Goal: Use online tool/utility: Use online tool/utility

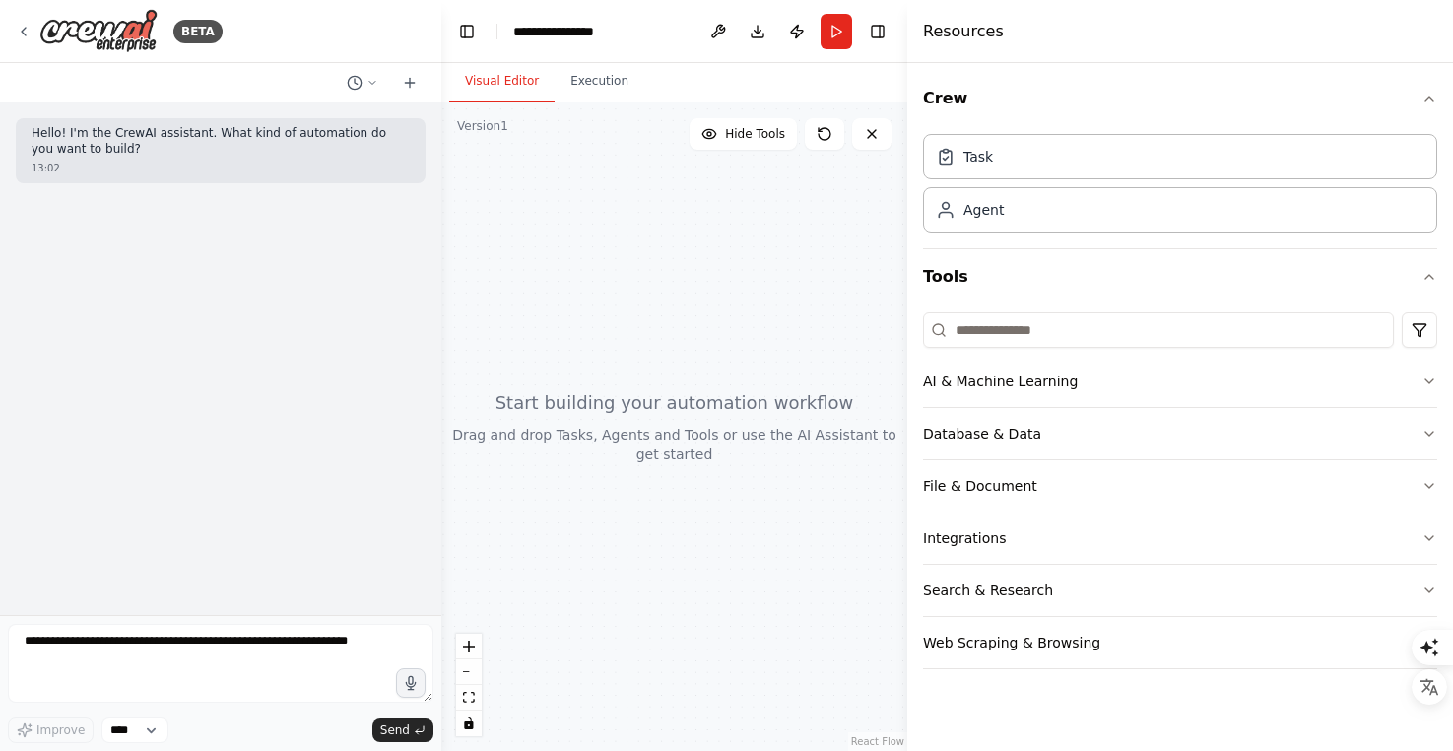
drag, startPoint x: 1215, startPoint y: 210, endPoint x: 908, endPoint y: 229, distance: 307.0
click at [907, 229] on div at bounding box center [911, 375] width 8 height 751
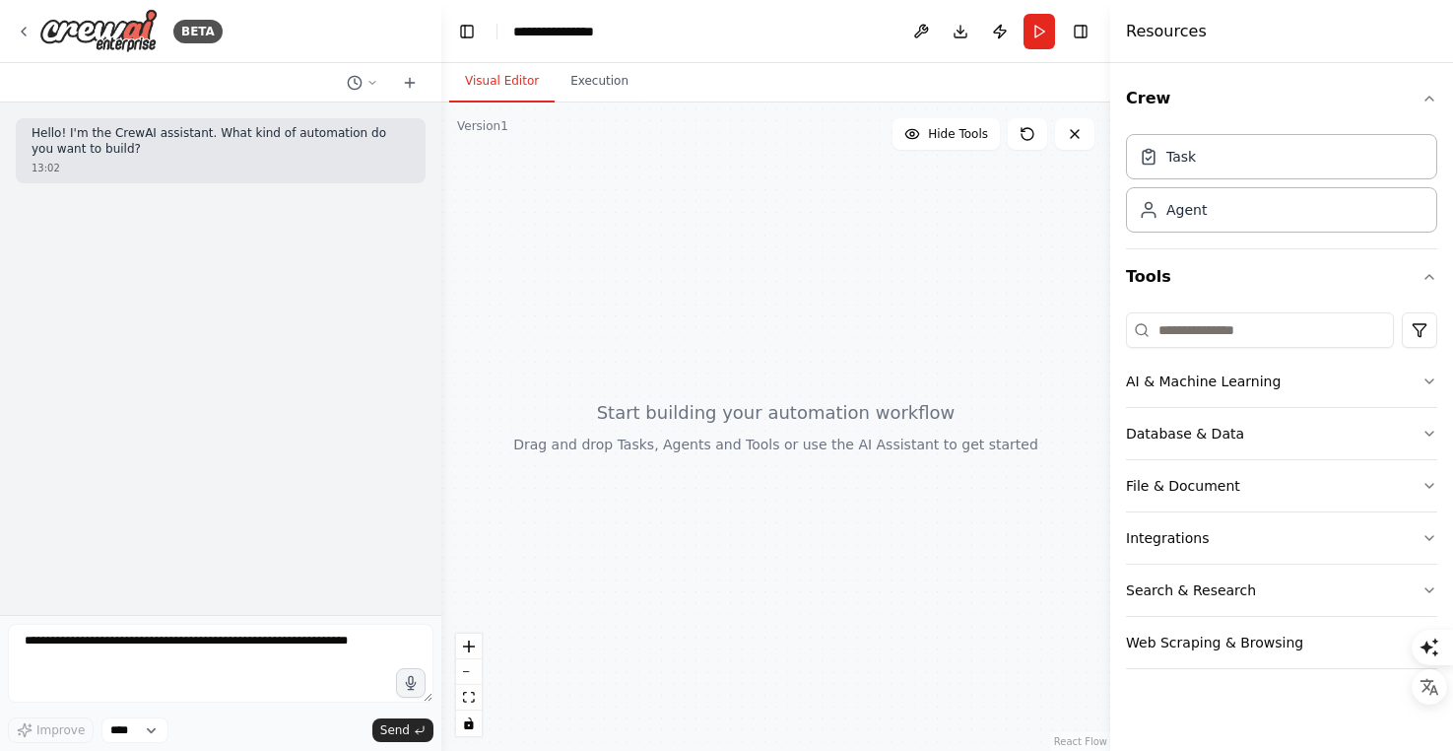
drag, startPoint x: 906, startPoint y: 259, endPoint x: 1111, endPoint y: 265, distance: 205.0
click at [1111, 265] on div at bounding box center [1114, 375] width 8 height 751
click at [1424, 319] on html "**********" at bounding box center [726, 751] width 1453 height 1502
click at [1342, 441] on div "Integrations" at bounding box center [1342, 445] width 179 height 32
click at [1418, 344] on html "**********" at bounding box center [726, 751] width 1453 height 1502
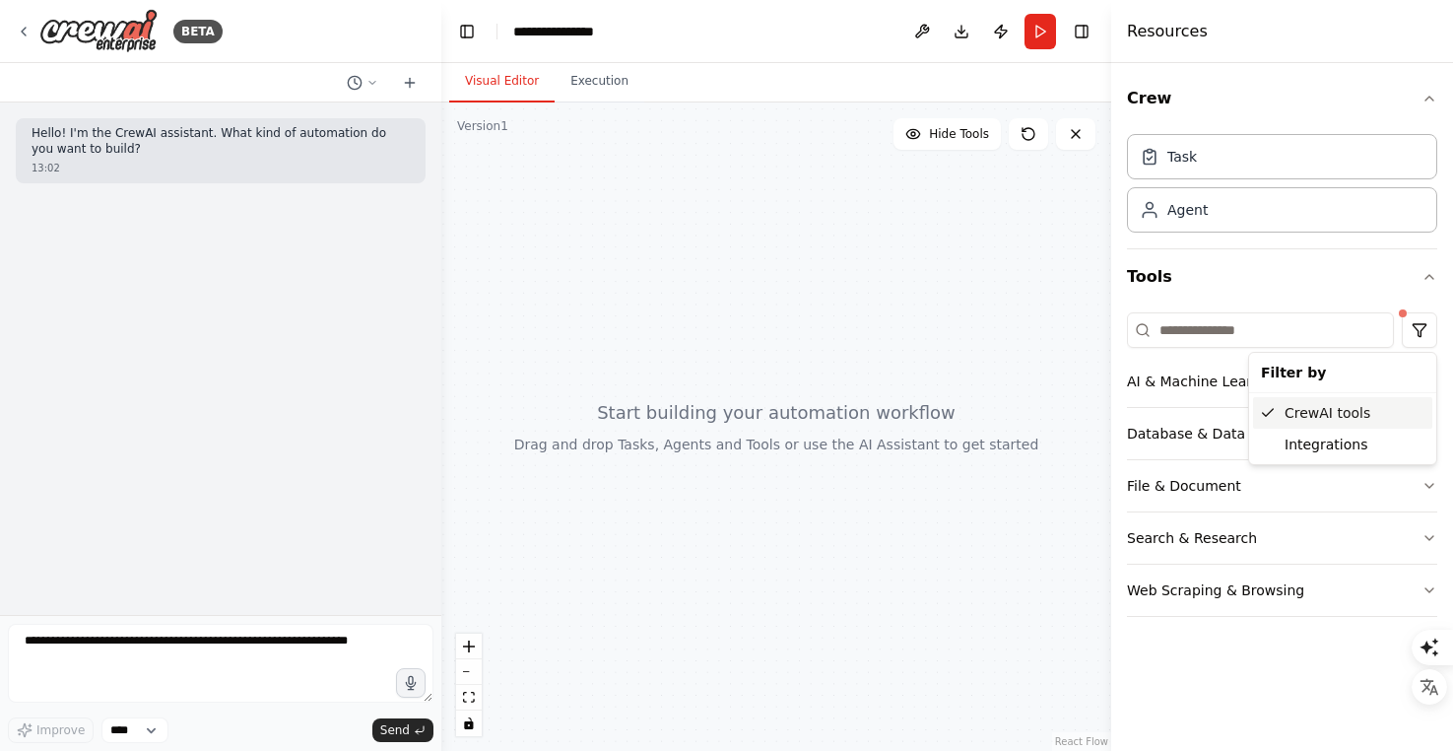
click at [1345, 413] on div "CrewAI tools" at bounding box center [1342, 413] width 179 height 32
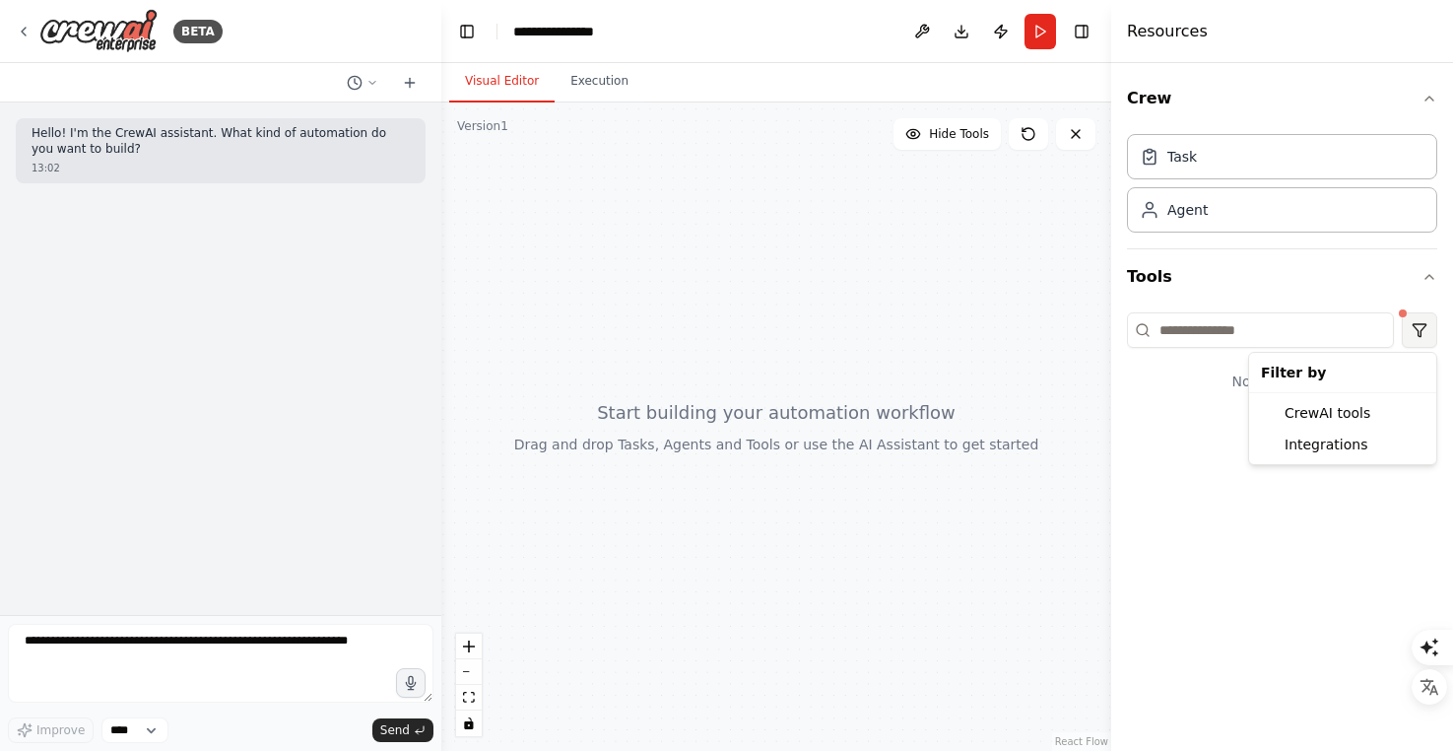
click at [1421, 323] on html "**********" at bounding box center [726, 751] width 1453 height 1502
click at [1319, 409] on div "CrewAI tools" at bounding box center [1342, 413] width 179 height 32
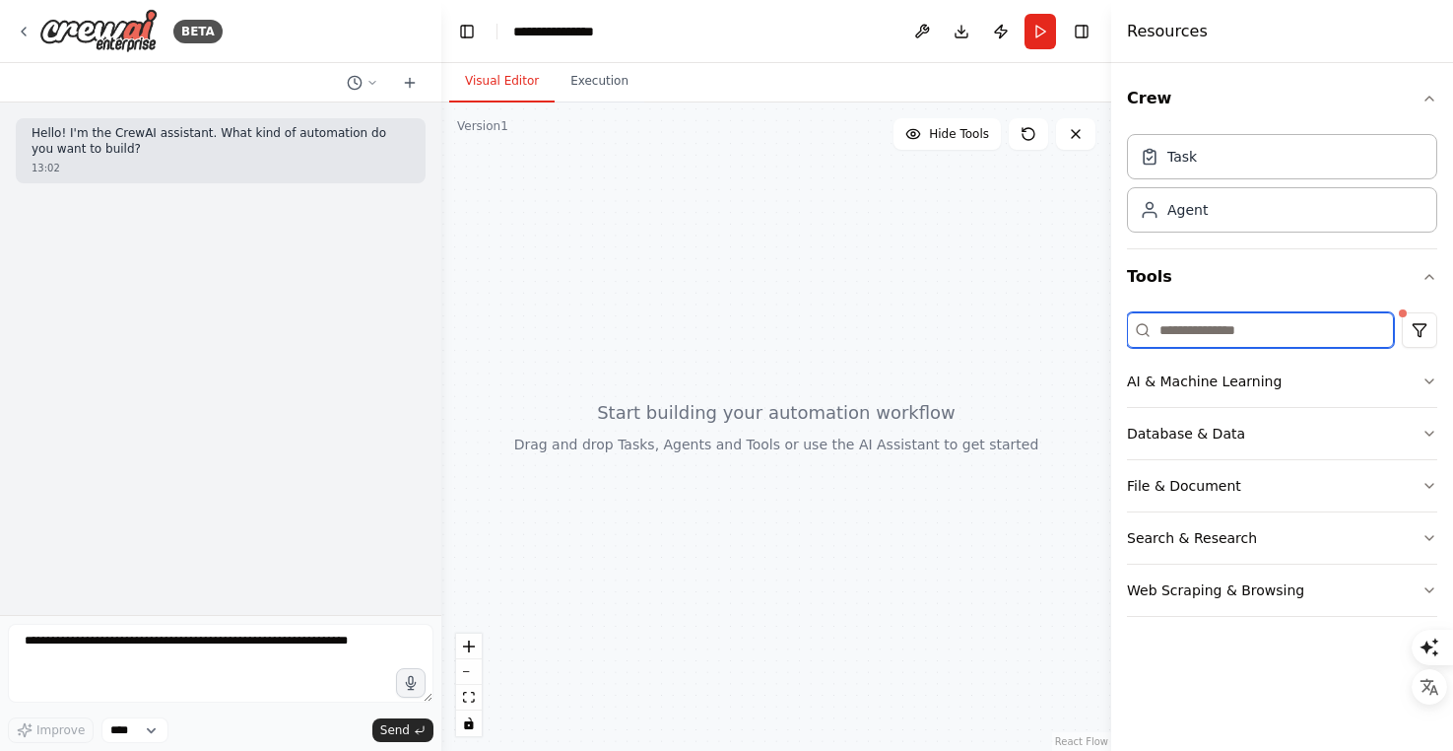
click at [1182, 331] on input at bounding box center [1260, 329] width 267 height 35
click at [1356, 390] on button "AI & Machine Learning" at bounding box center [1282, 381] width 310 height 51
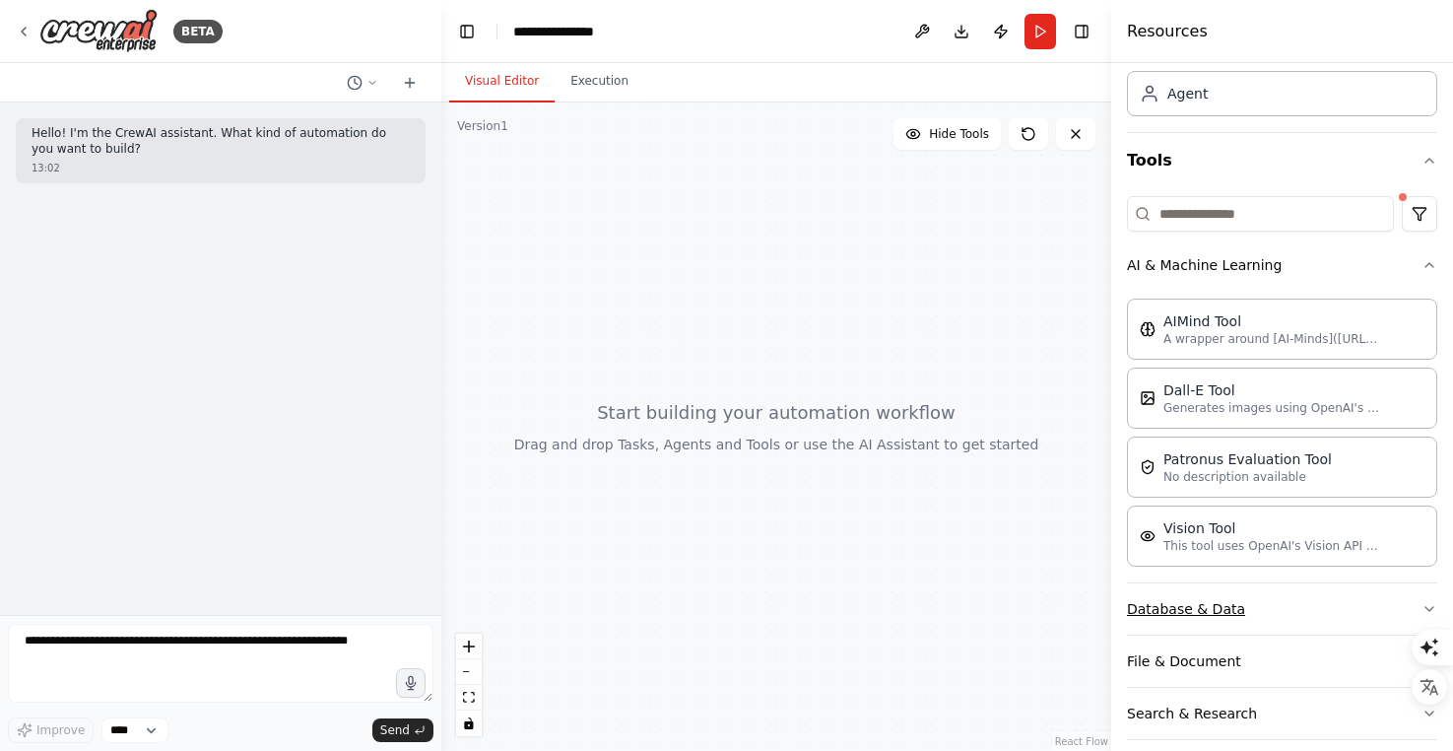
scroll to position [189, 0]
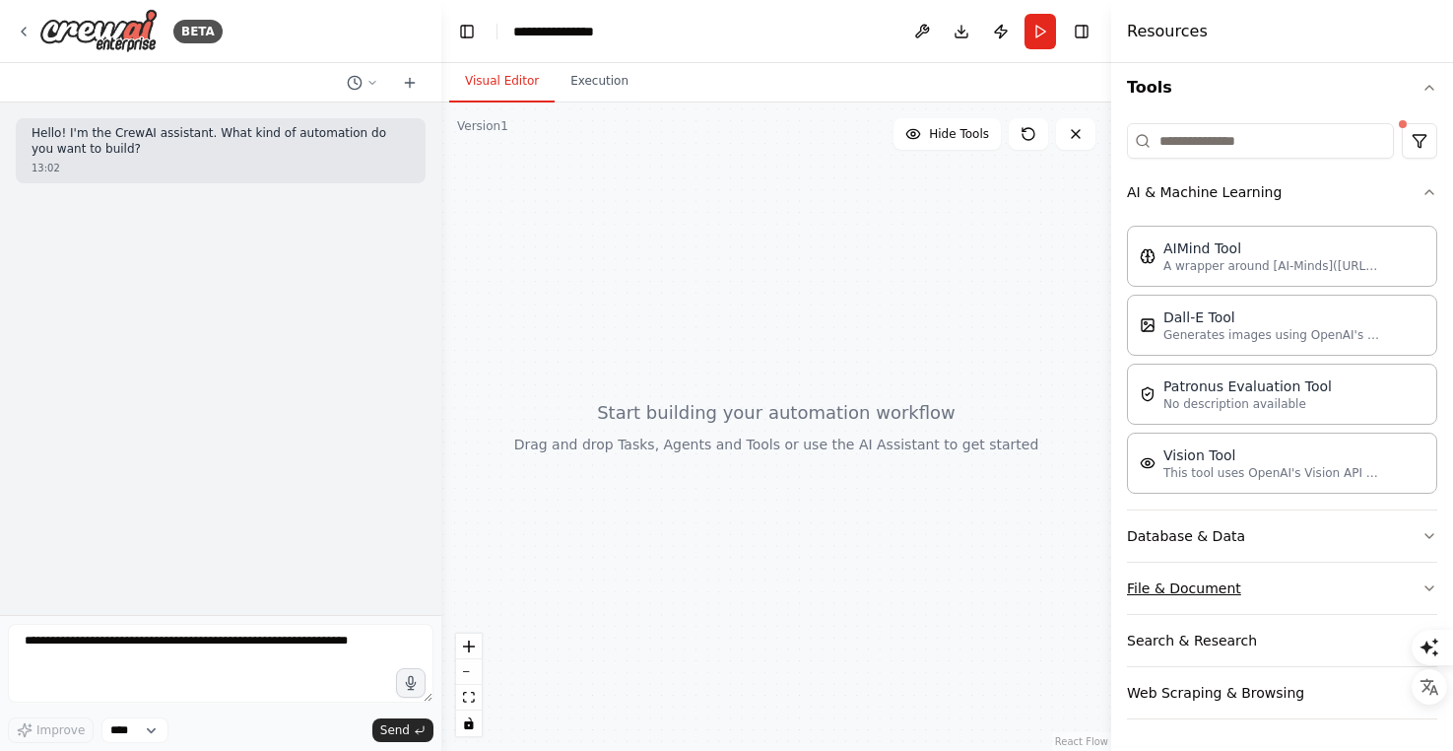
click at [1273, 581] on button "File & Document" at bounding box center [1282, 588] width 310 height 51
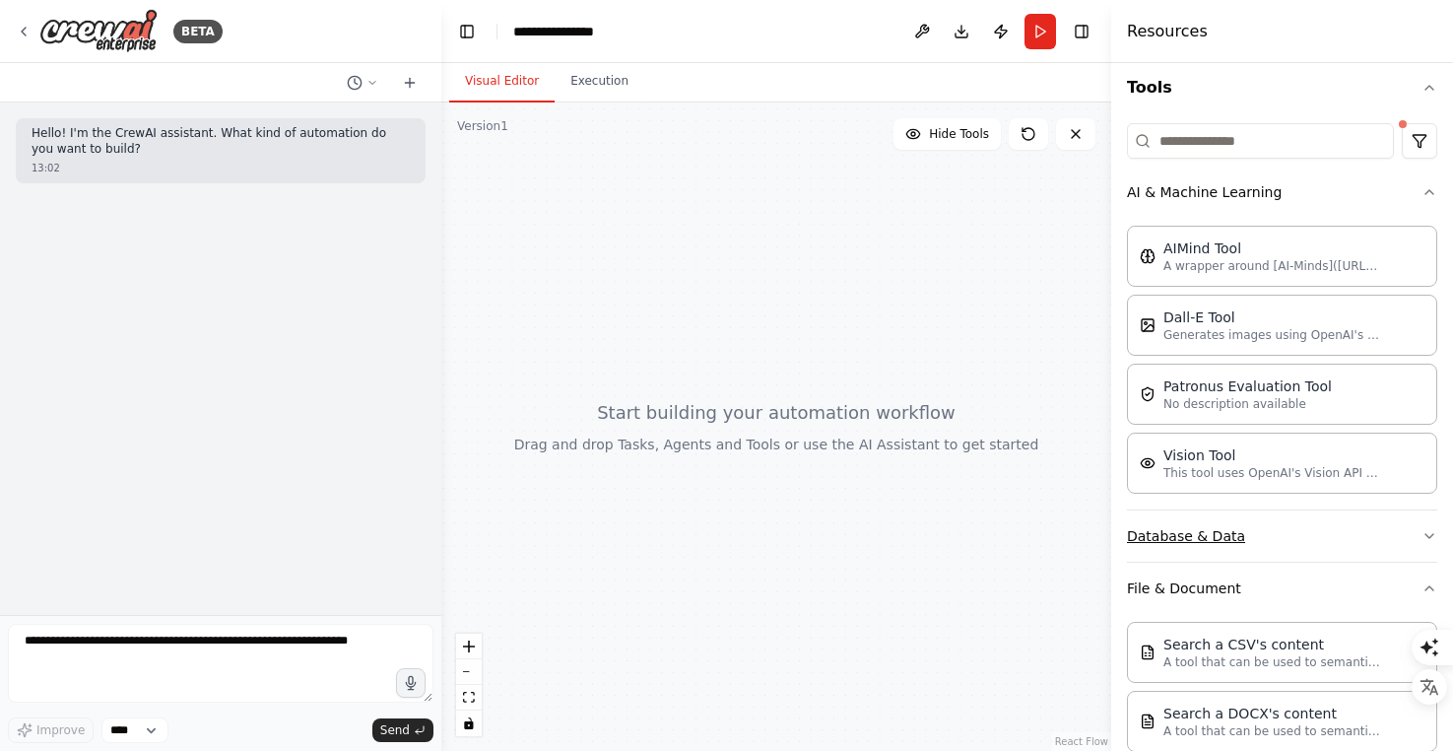
click at [1269, 545] on button "Database & Data" at bounding box center [1282, 535] width 310 height 51
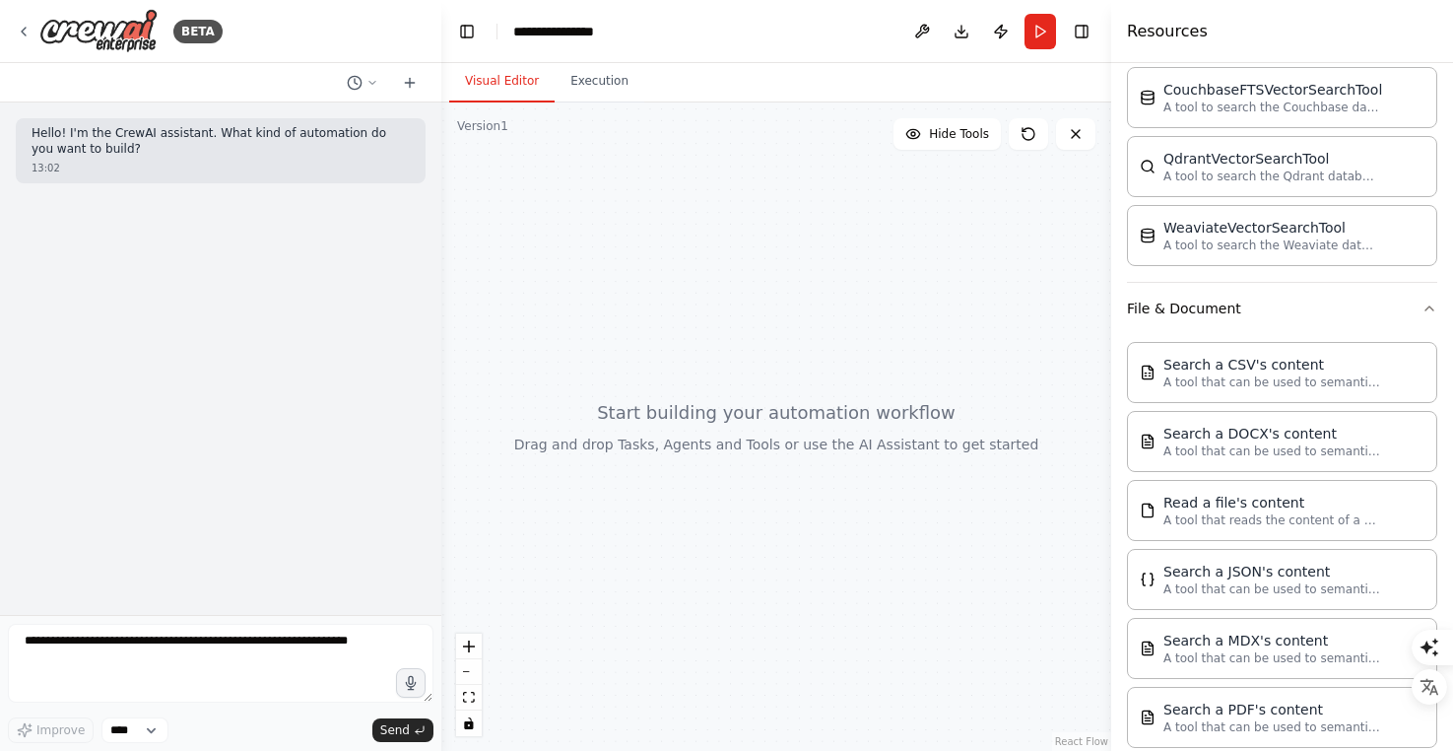
scroll to position [739, 0]
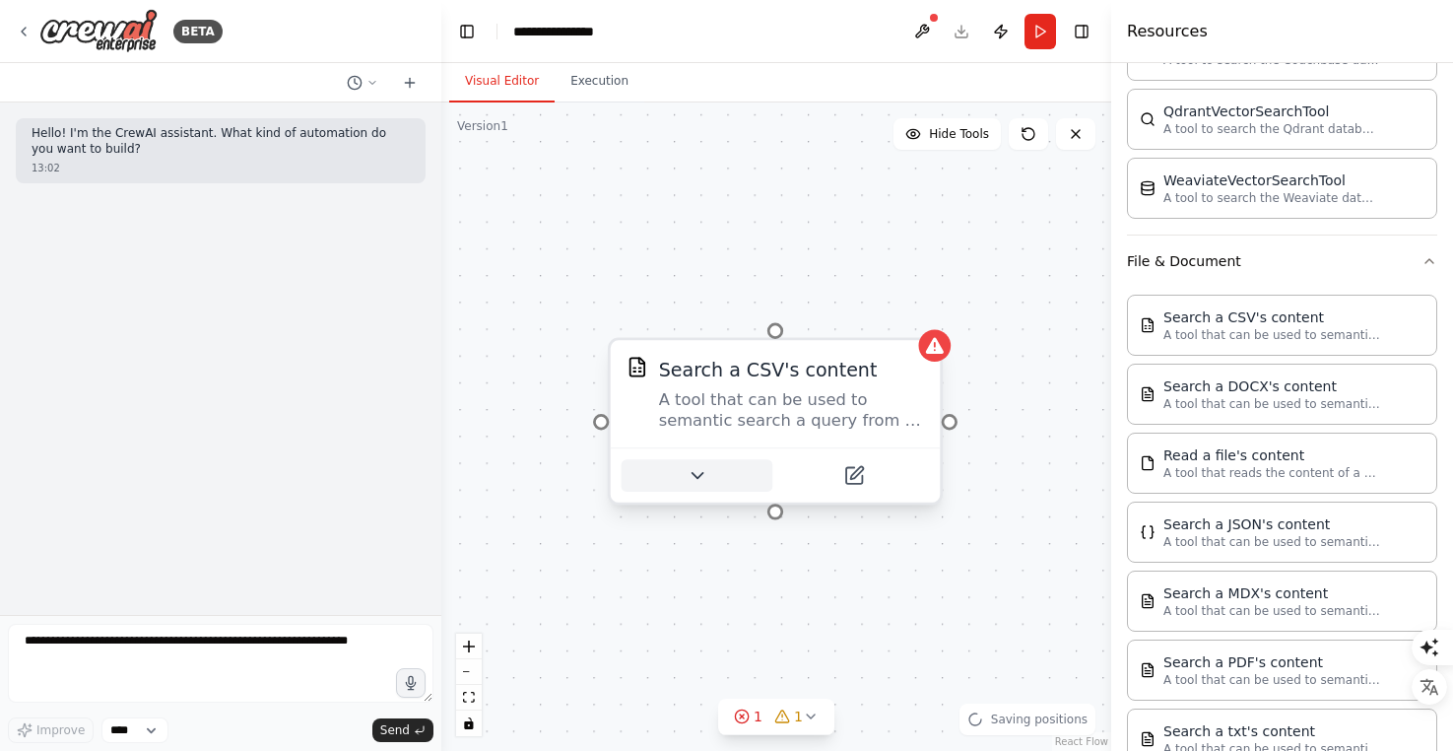
click at [704, 475] on icon at bounding box center [698, 476] width 22 height 22
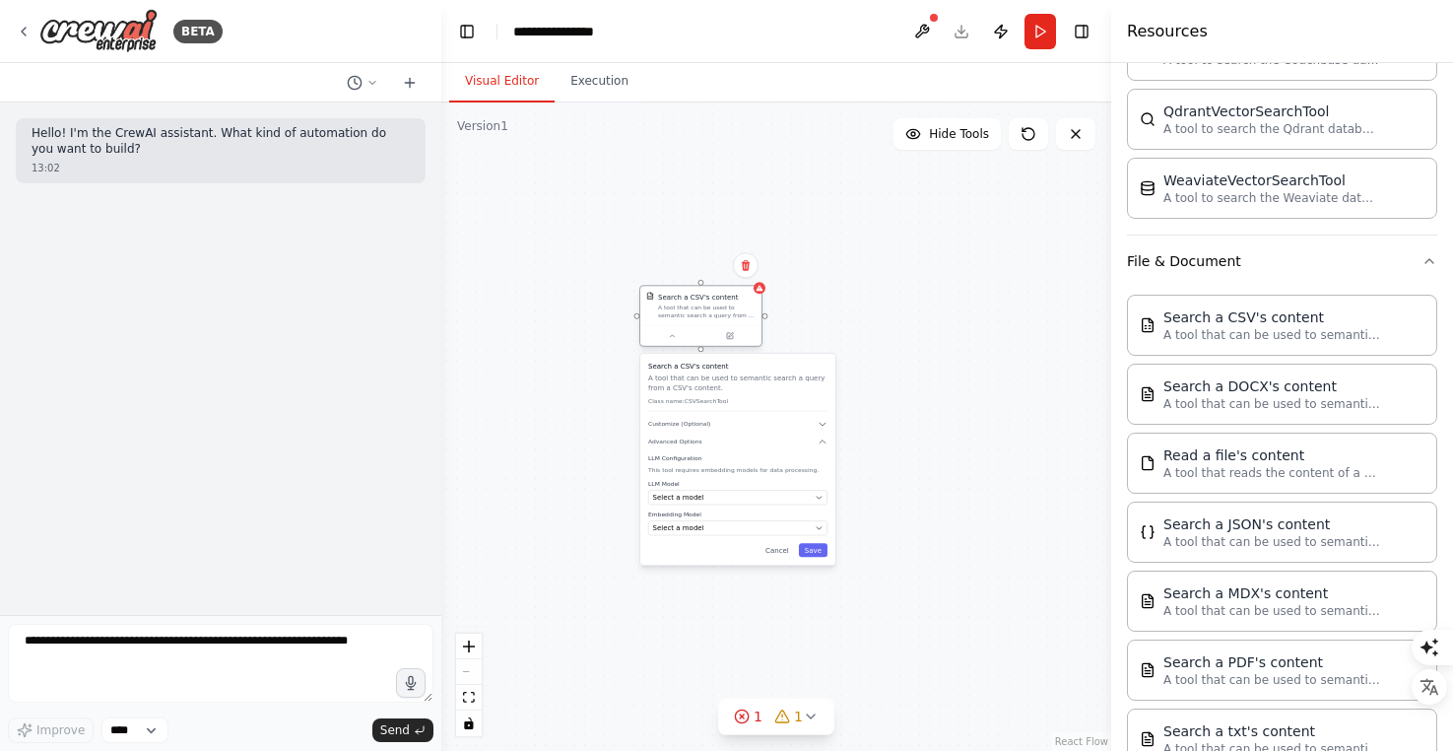
drag, startPoint x: 710, startPoint y: 449, endPoint x: 636, endPoint y: 279, distance: 185.8
click at [658, 303] on div "A tool that can be used to semantic search a query from a CSV's content." at bounding box center [707, 311] width 98 height 16
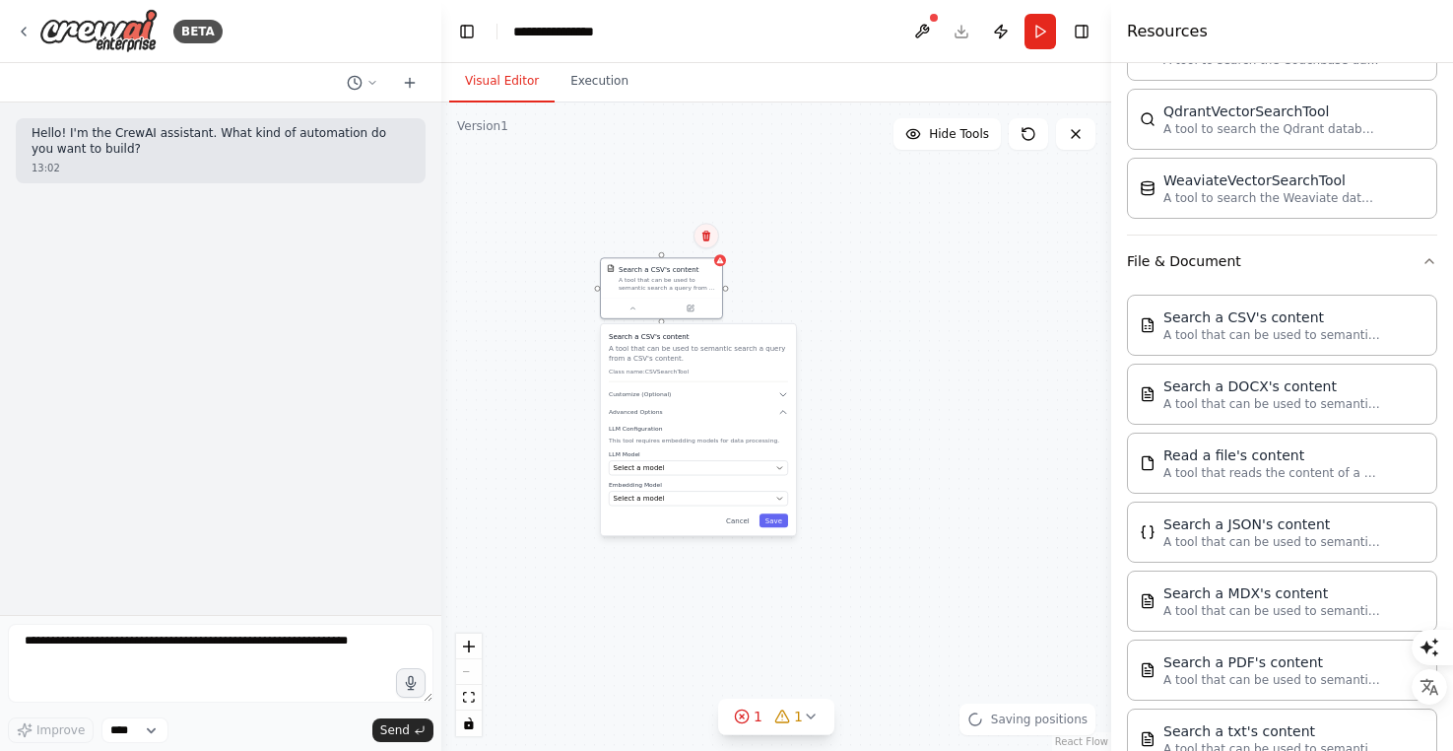
click at [703, 238] on icon at bounding box center [706, 236] width 8 height 11
click at [646, 247] on button "Confirm" at bounding box center [651, 236] width 70 height 24
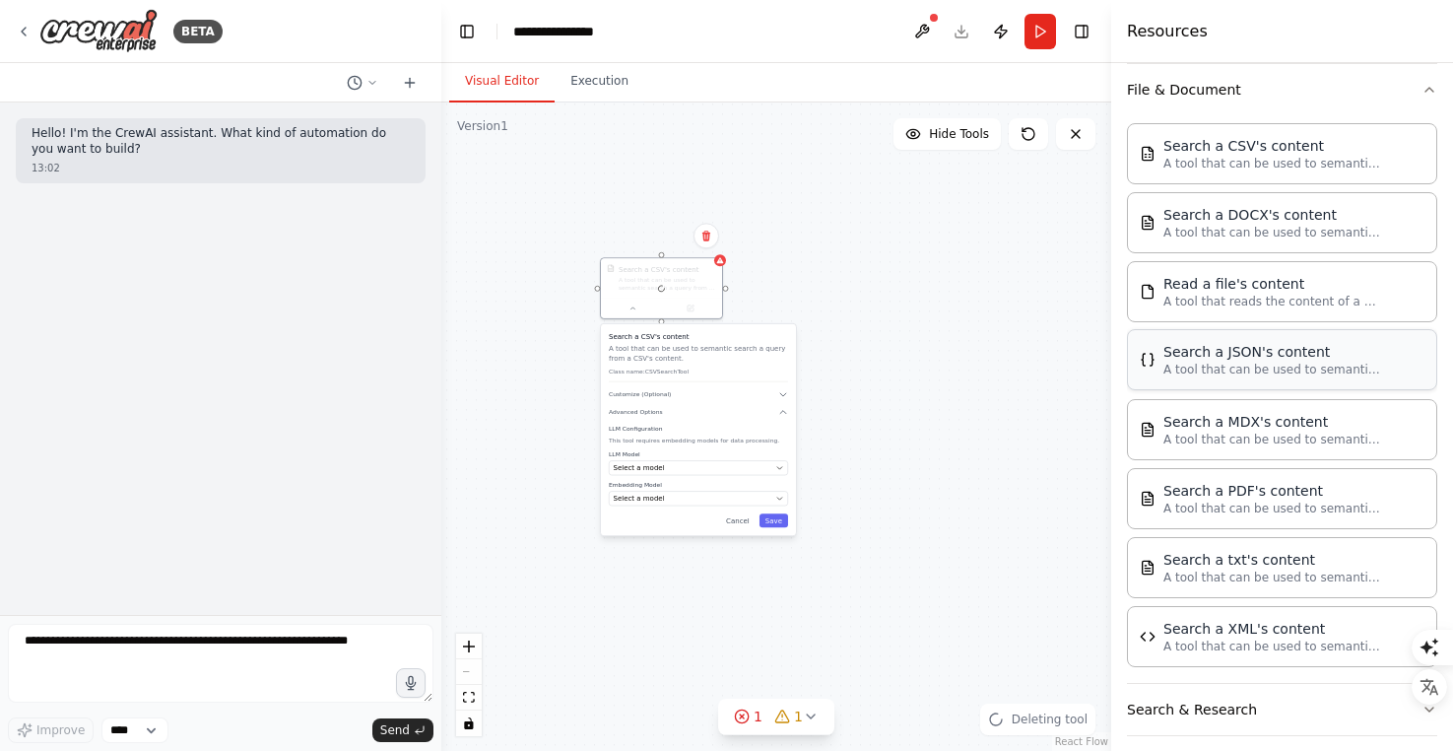
scroll to position [979, 0]
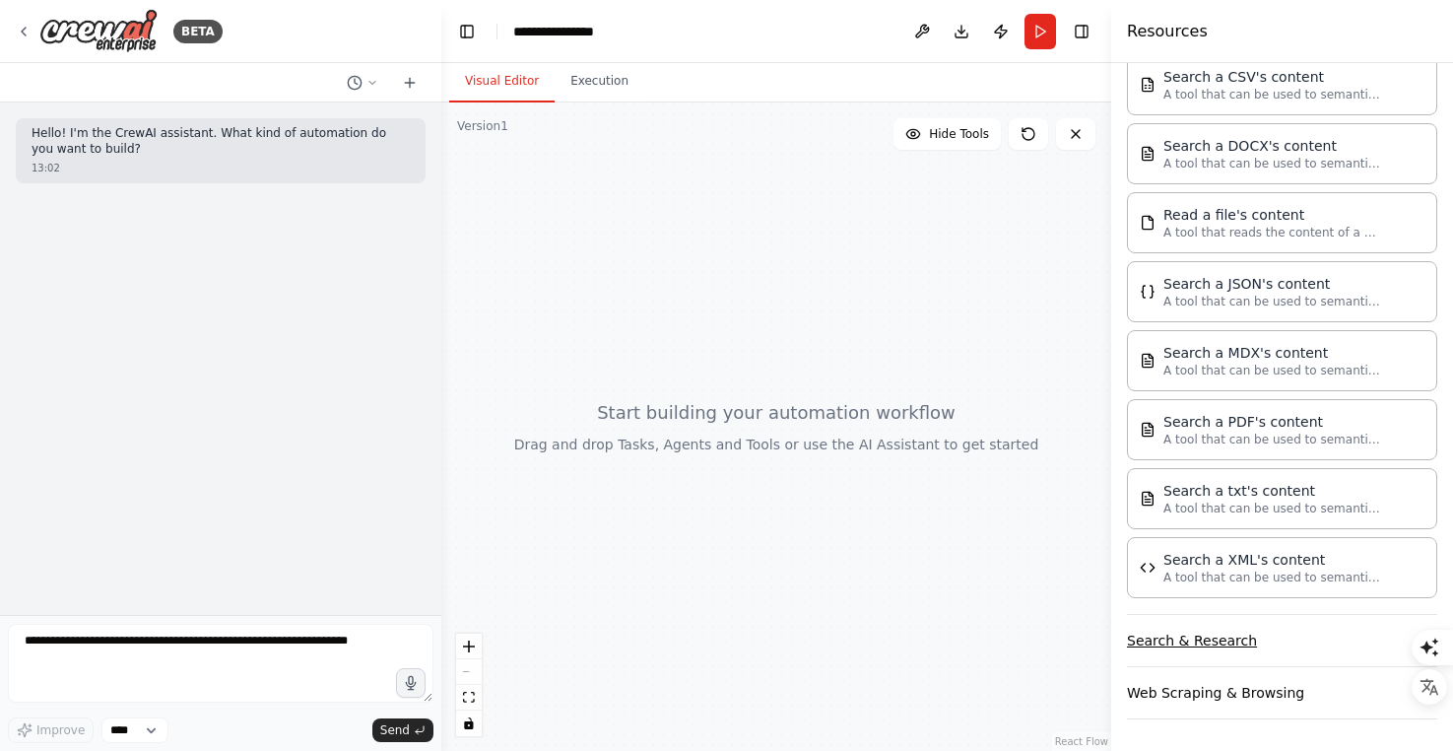
click at [1247, 642] on button "Search & Research" at bounding box center [1282, 640] width 310 height 51
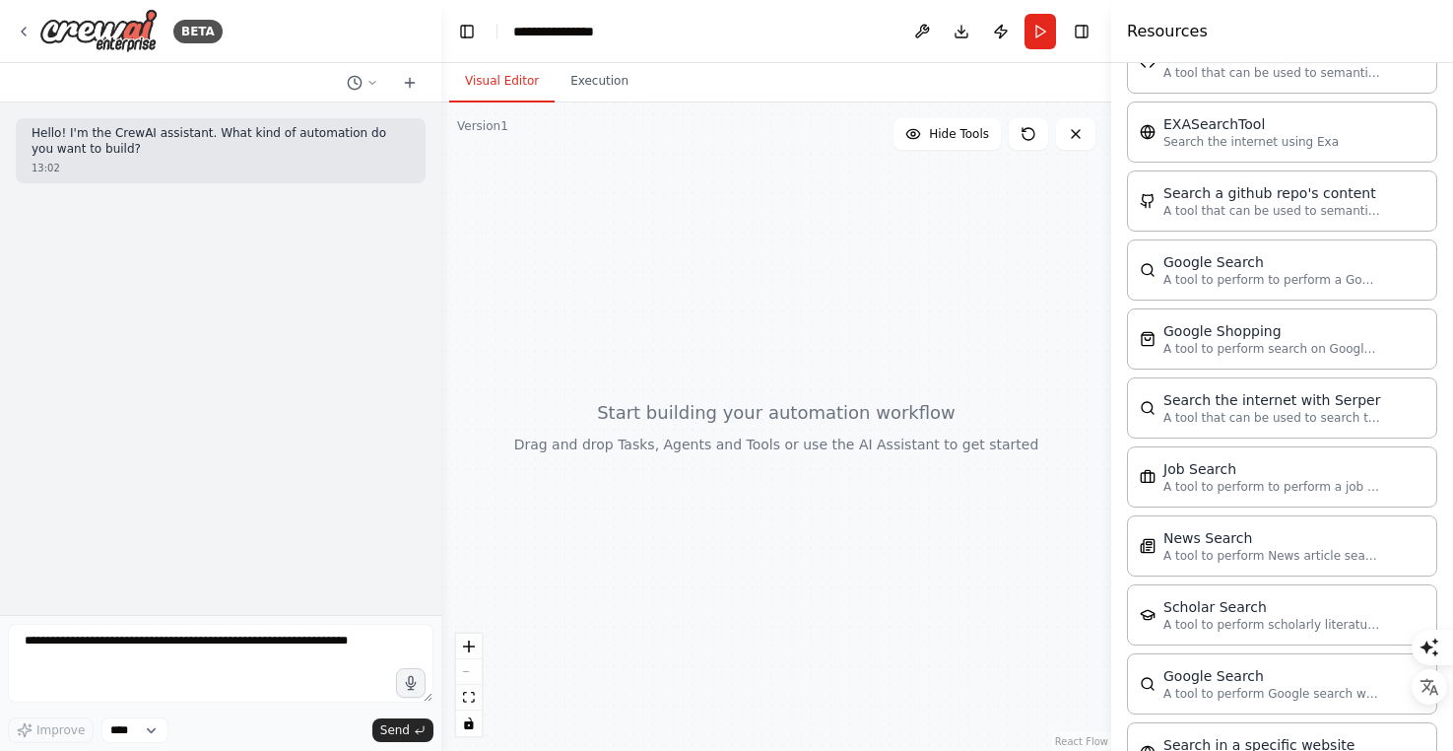
scroll to position [1961, 0]
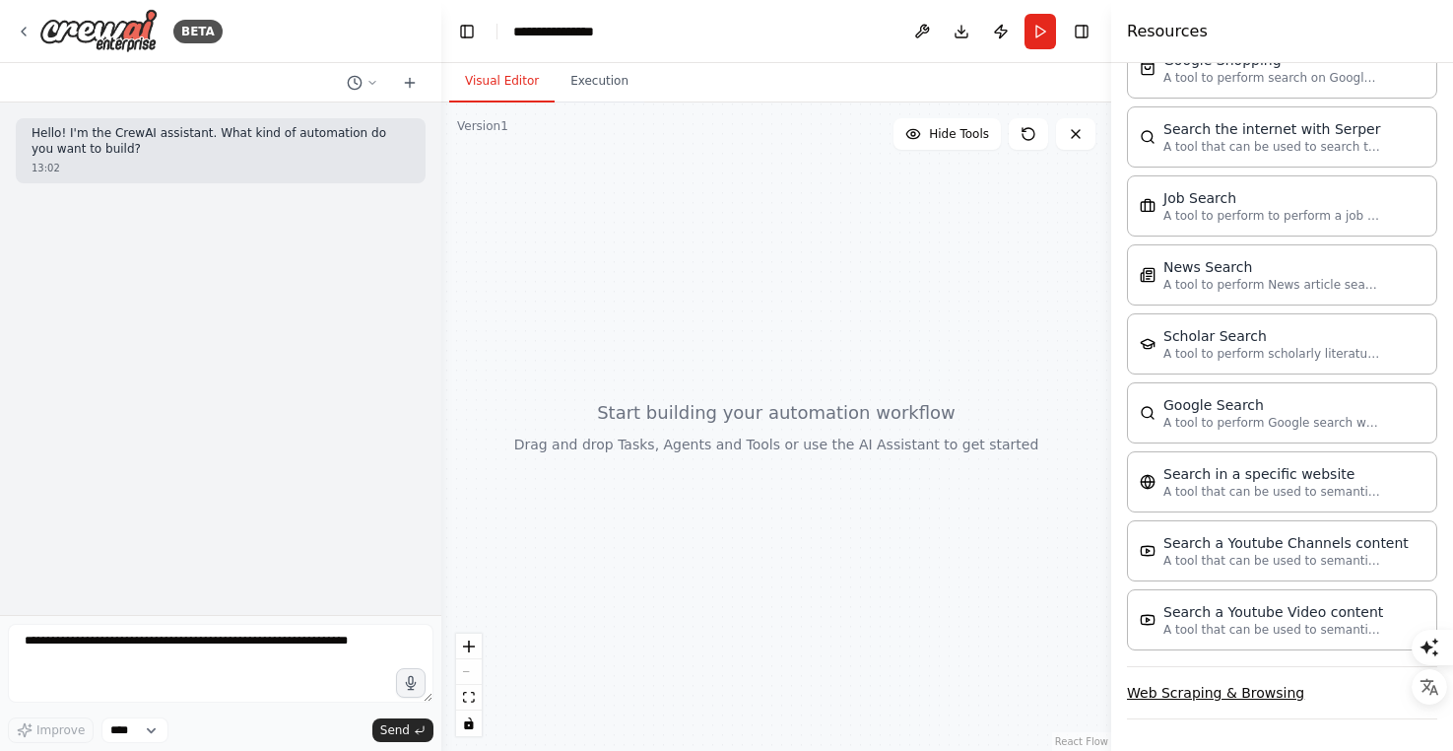
click at [1240, 685] on button "Web Scraping & Browsing" at bounding box center [1282, 692] width 310 height 51
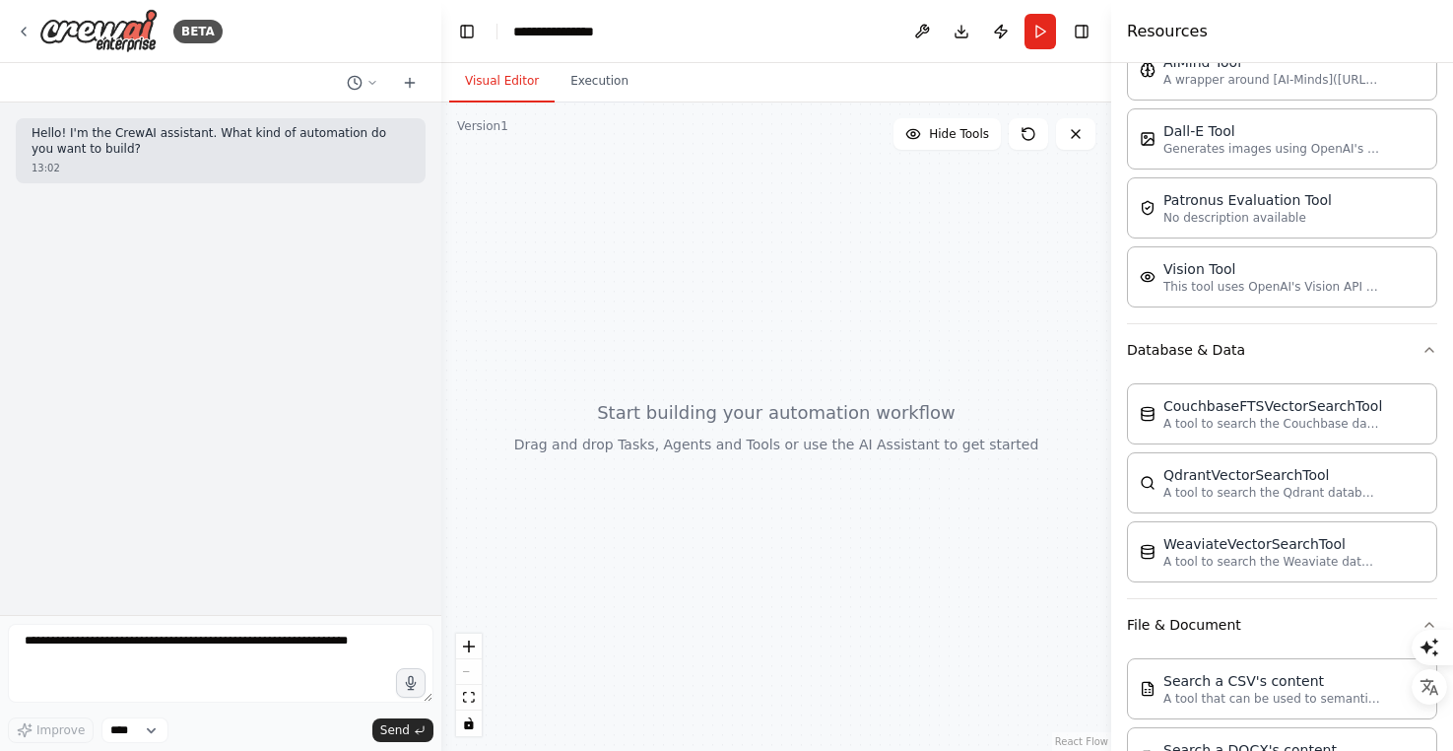
scroll to position [0, 0]
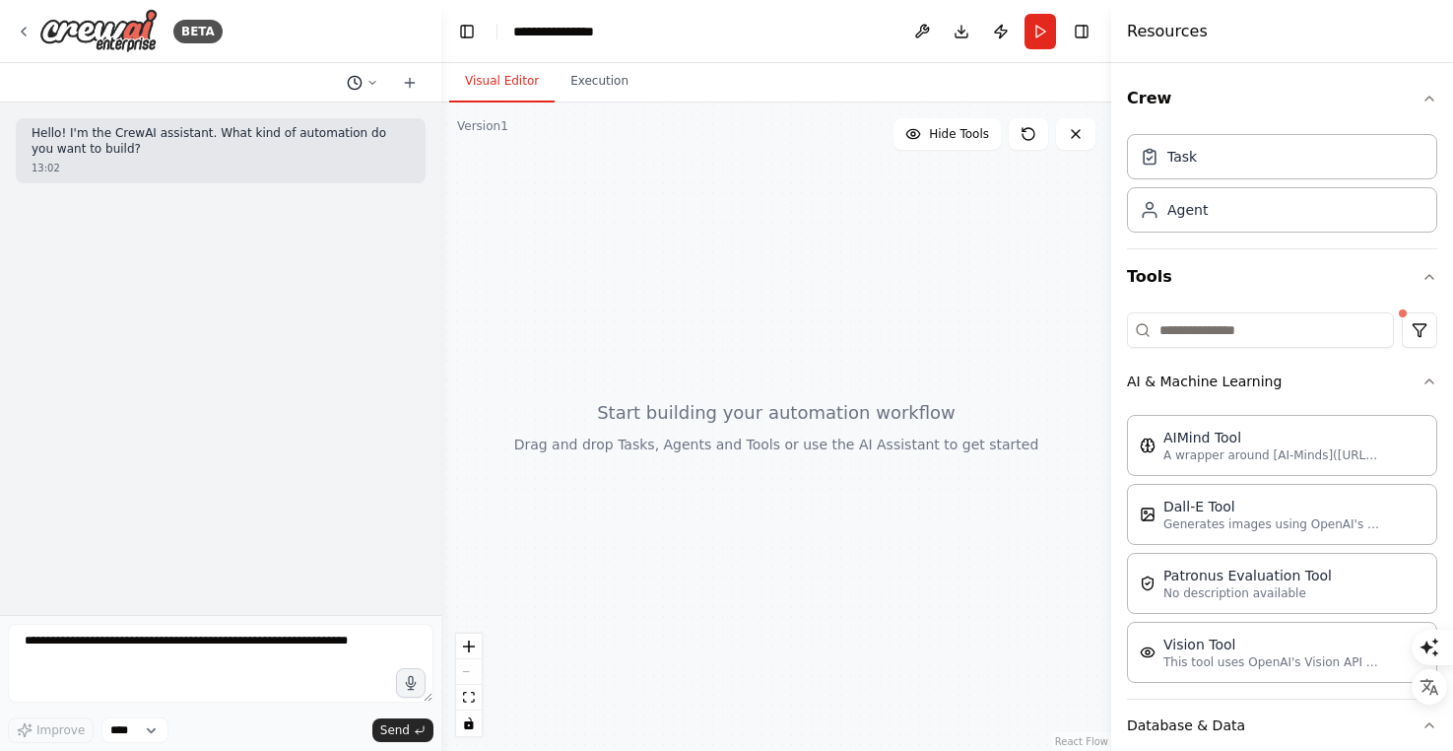
click at [367, 85] on icon at bounding box center [373, 83] width 12 height 12
click at [297, 120] on span "Untitled" at bounding box center [287, 123] width 146 height 16
click at [310, 340] on div "Hello! I'm the CrewAI assistant. What kind of automation do you want to build? …" at bounding box center [220, 358] width 441 height 512
click at [254, 636] on textarea at bounding box center [221, 663] width 426 height 79
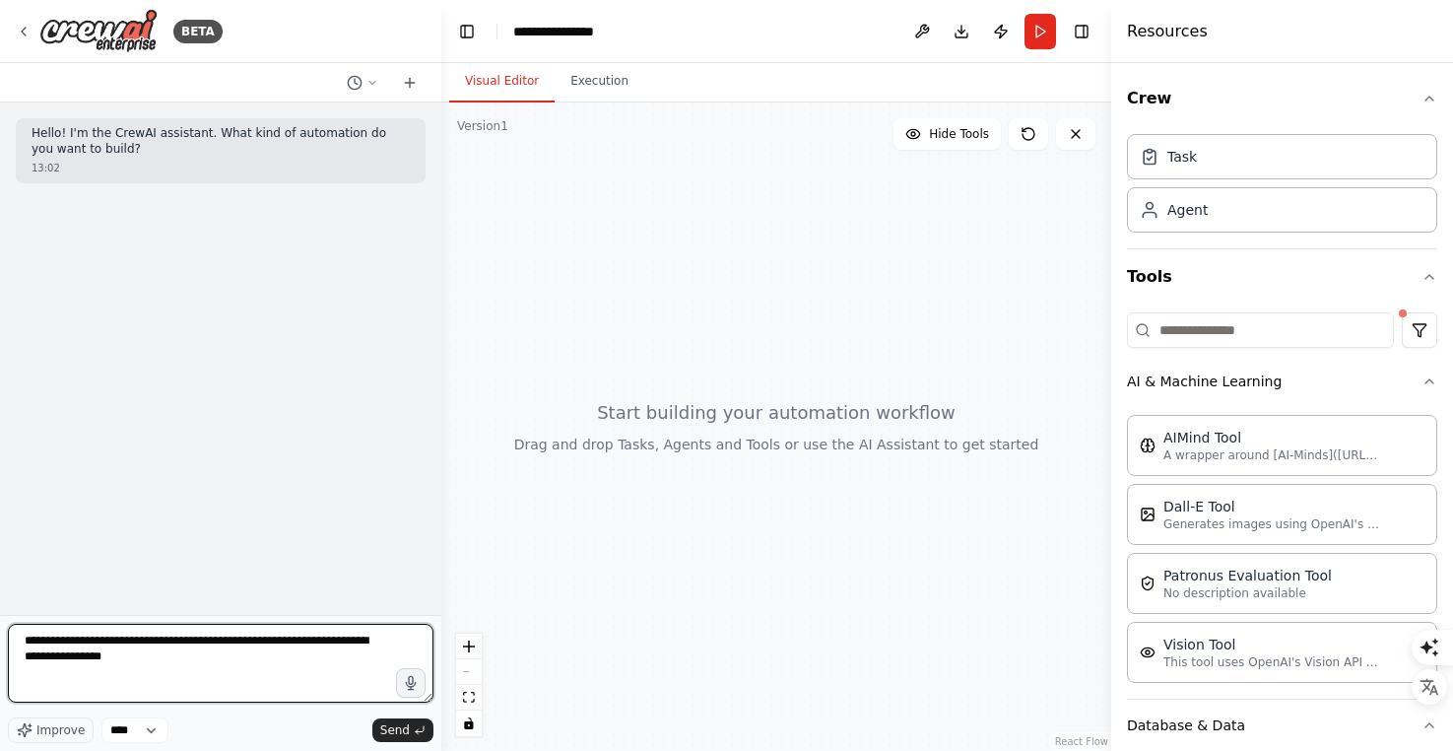
click at [214, 642] on textarea "**********" at bounding box center [221, 663] width 426 height 79
click at [177, 662] on textarea "**********" at bounding box center [221, 663] width 426 height 79
click at [261, 659] on textarea "**********" at bounding box center [221, 663] width 426 height 79
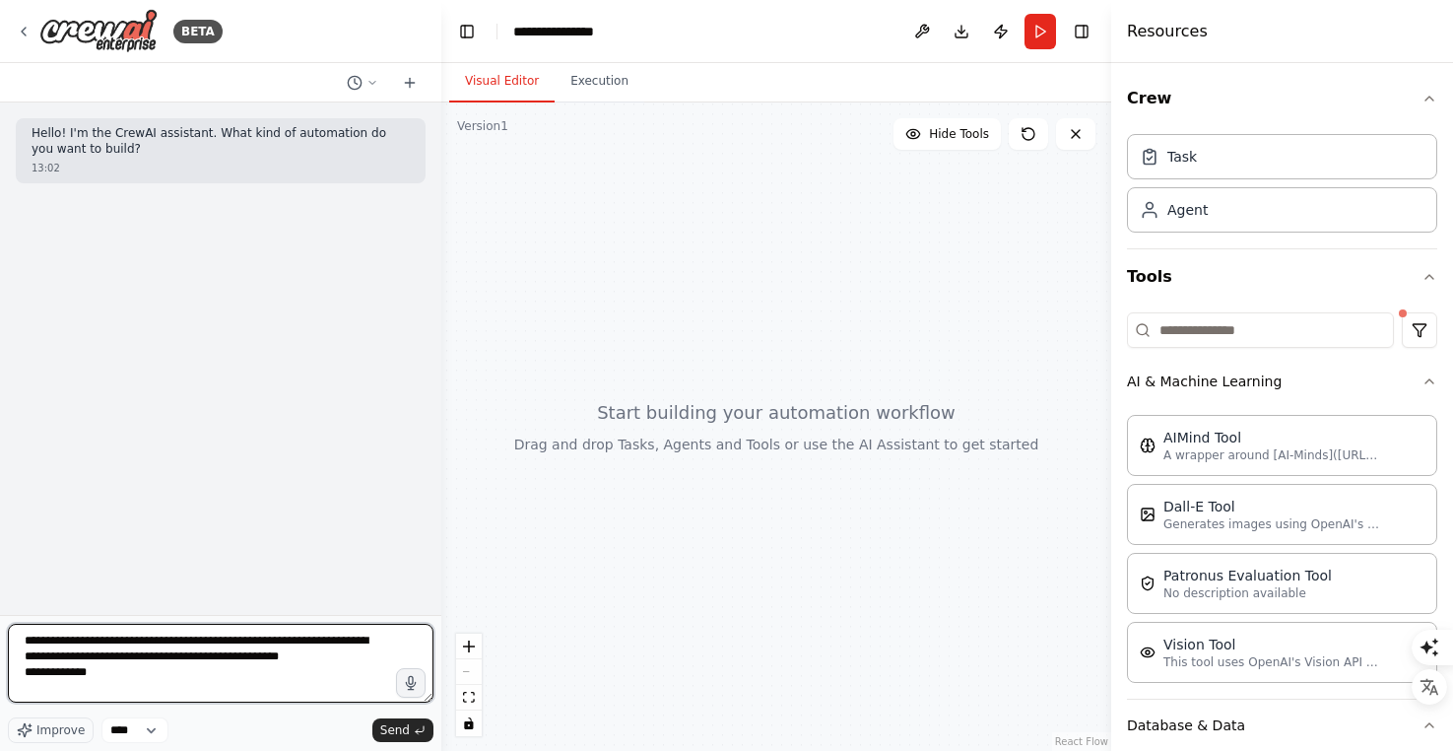
type textarea "**********"
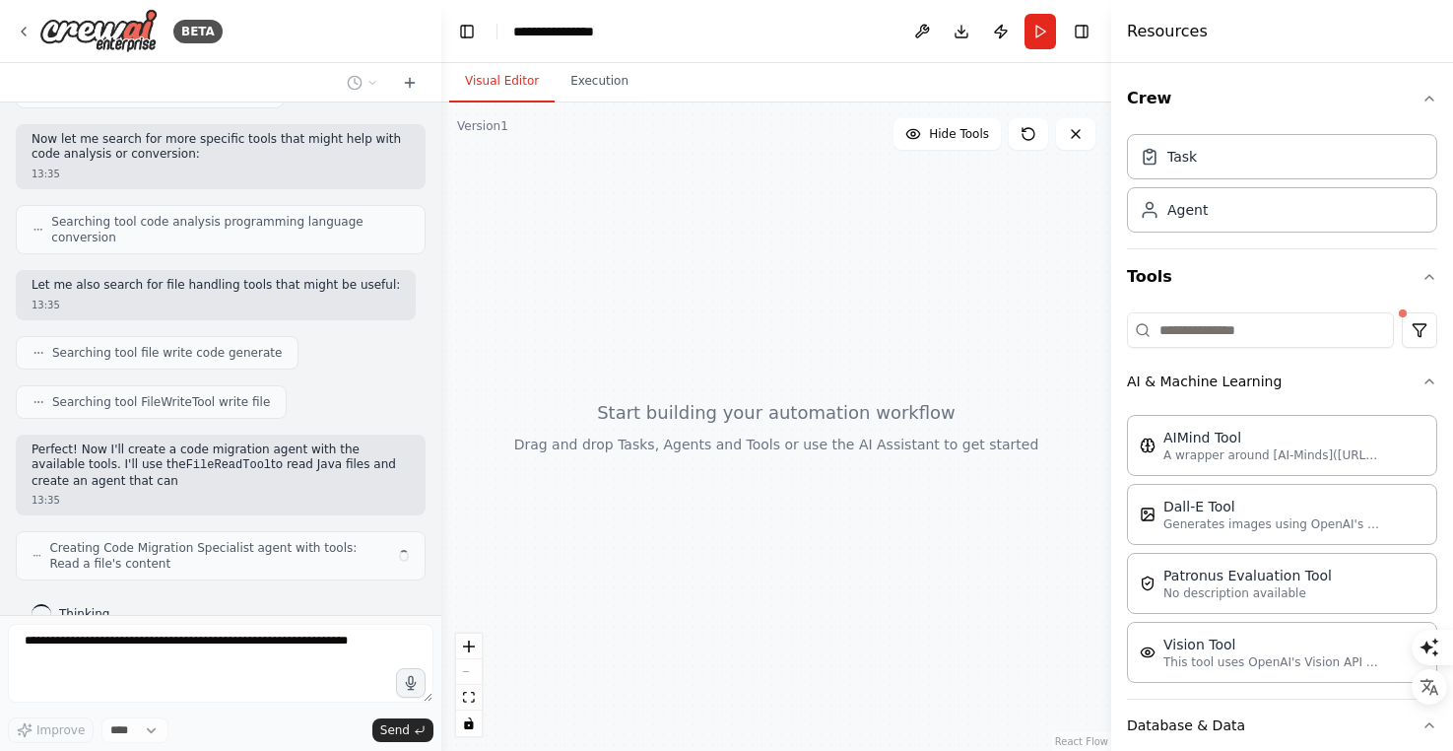
scroll to position [368, 0]
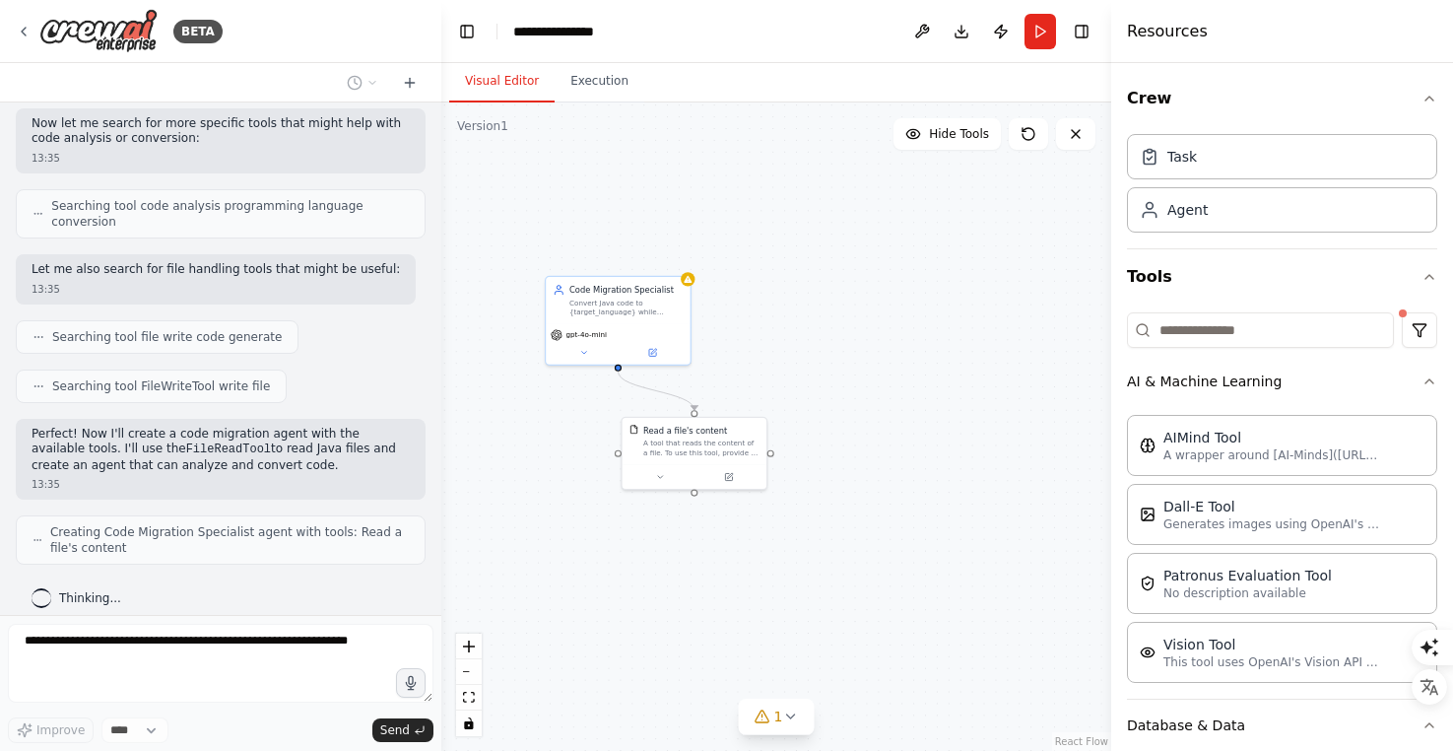
drag, startPoint x: 529, startPoint y: 534, endPoint x: 585, endPoint y: 412, distance: 134.5
click at [585, 412] on div ".deletable-edge-delete-btn { width: 20px; height: 20px; border: 0px solid #ffff…" at bounding box center [776, 426] width 670 height 648
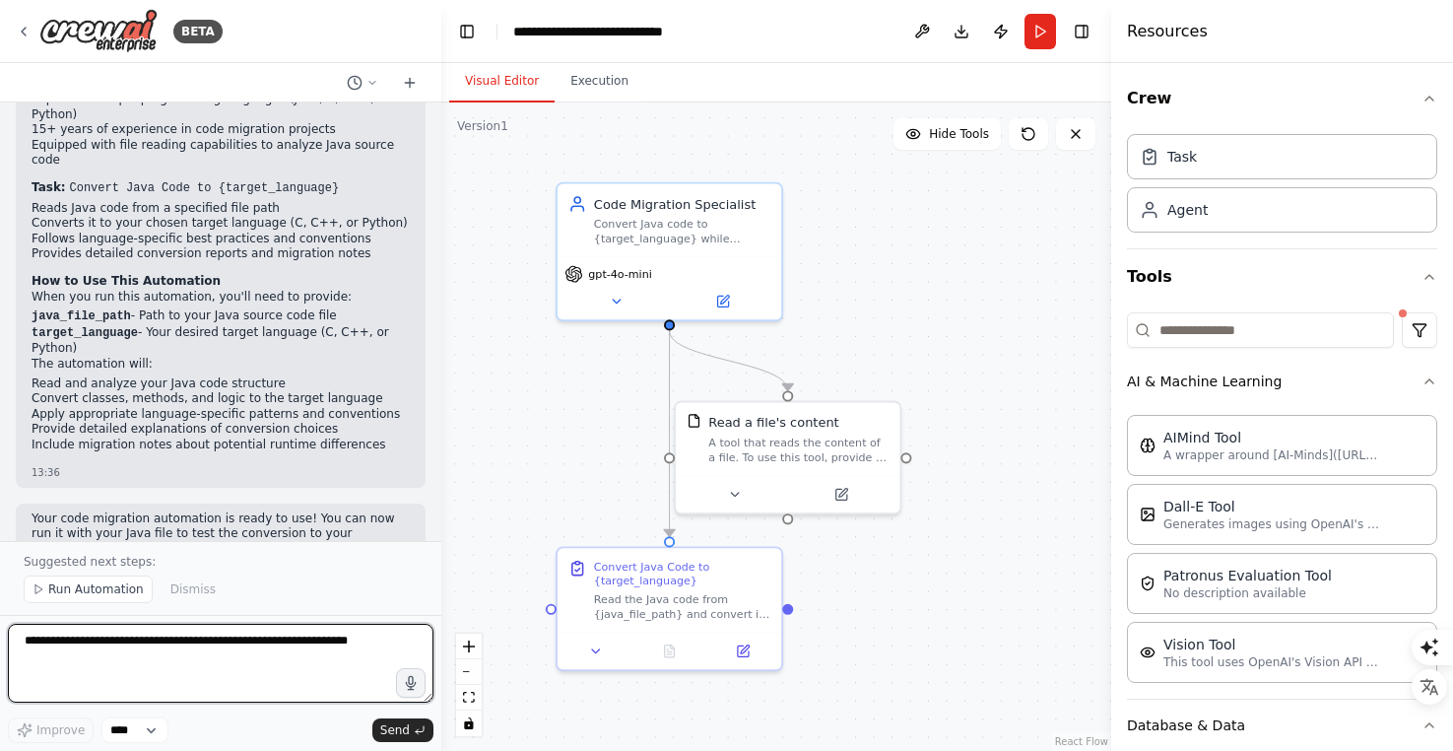
scroll to position [1304, 0]
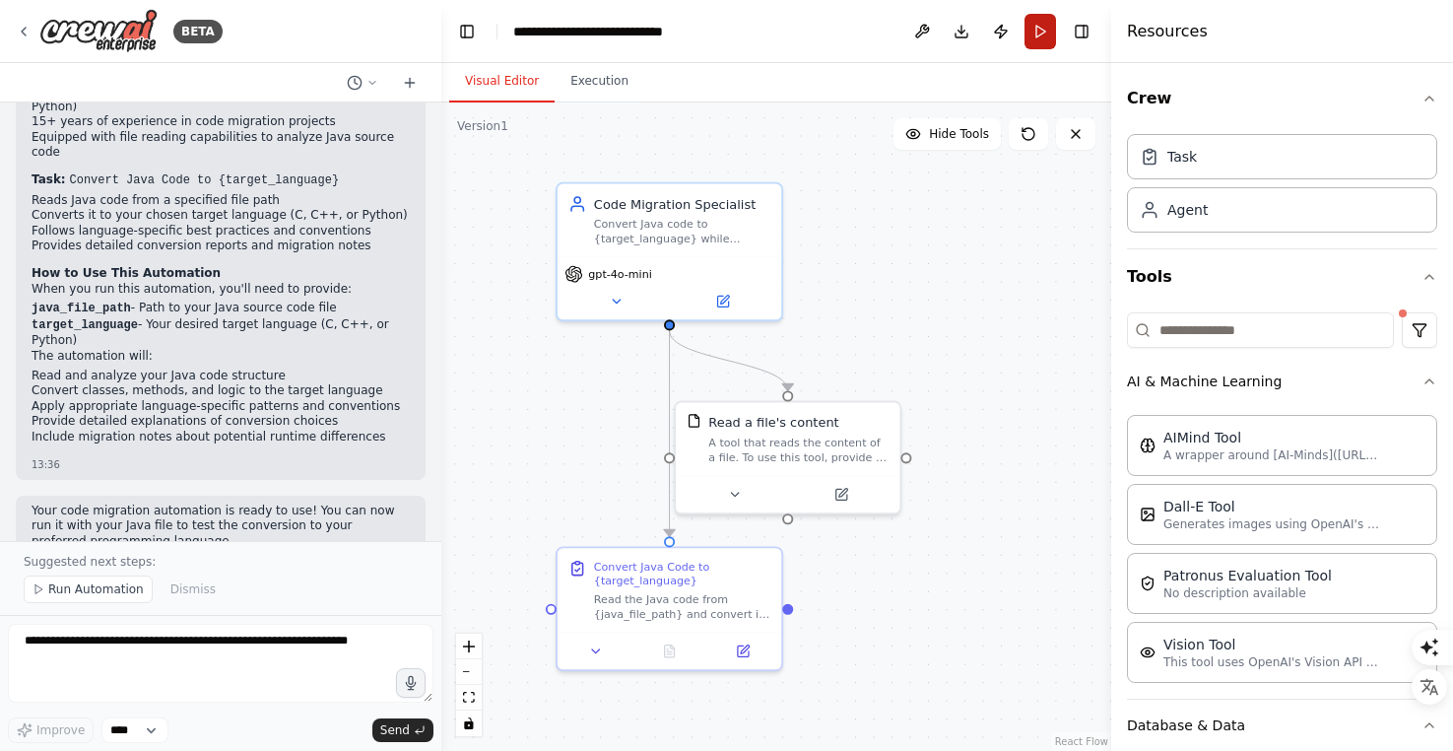
click at [1039, 32] on button "Run" at bounding box center [1041, 31] width 32 height 35
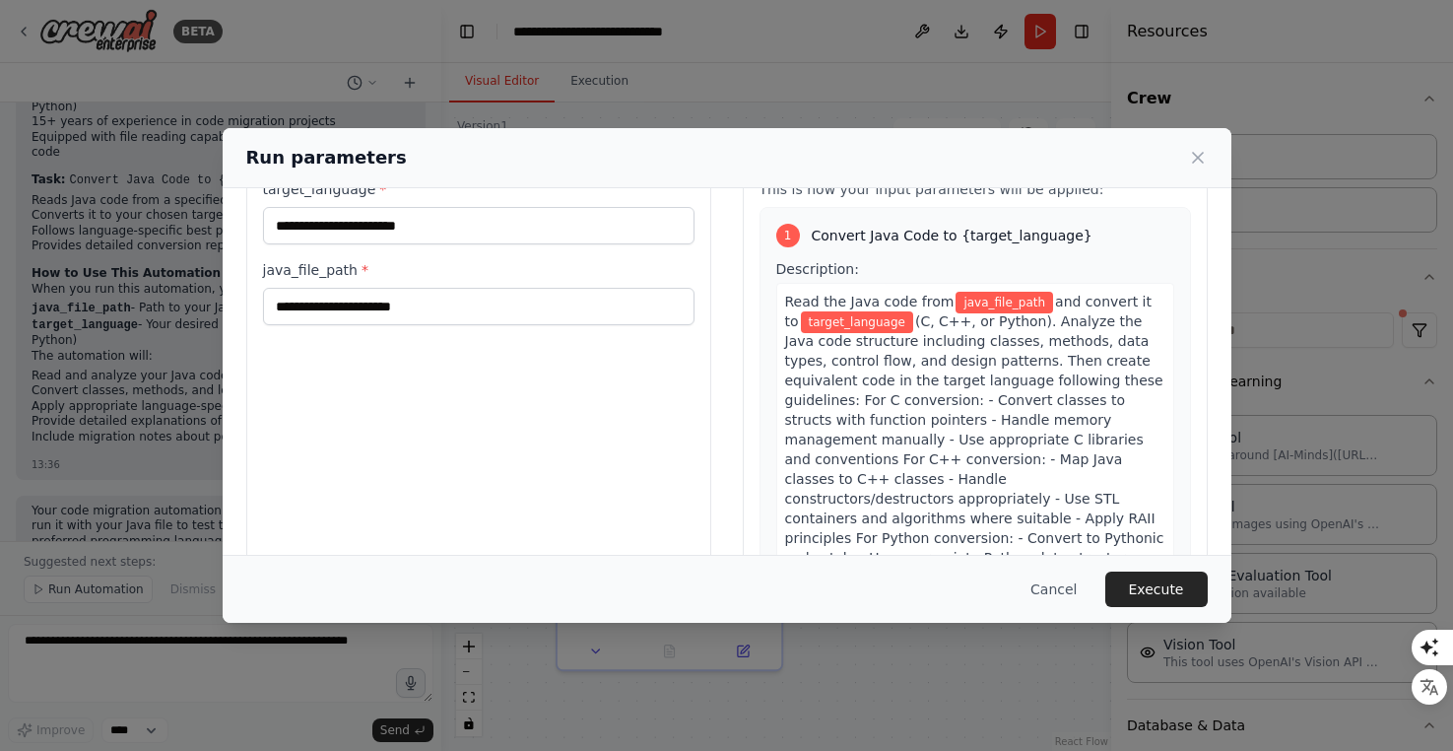
scroll to position [0, 0]
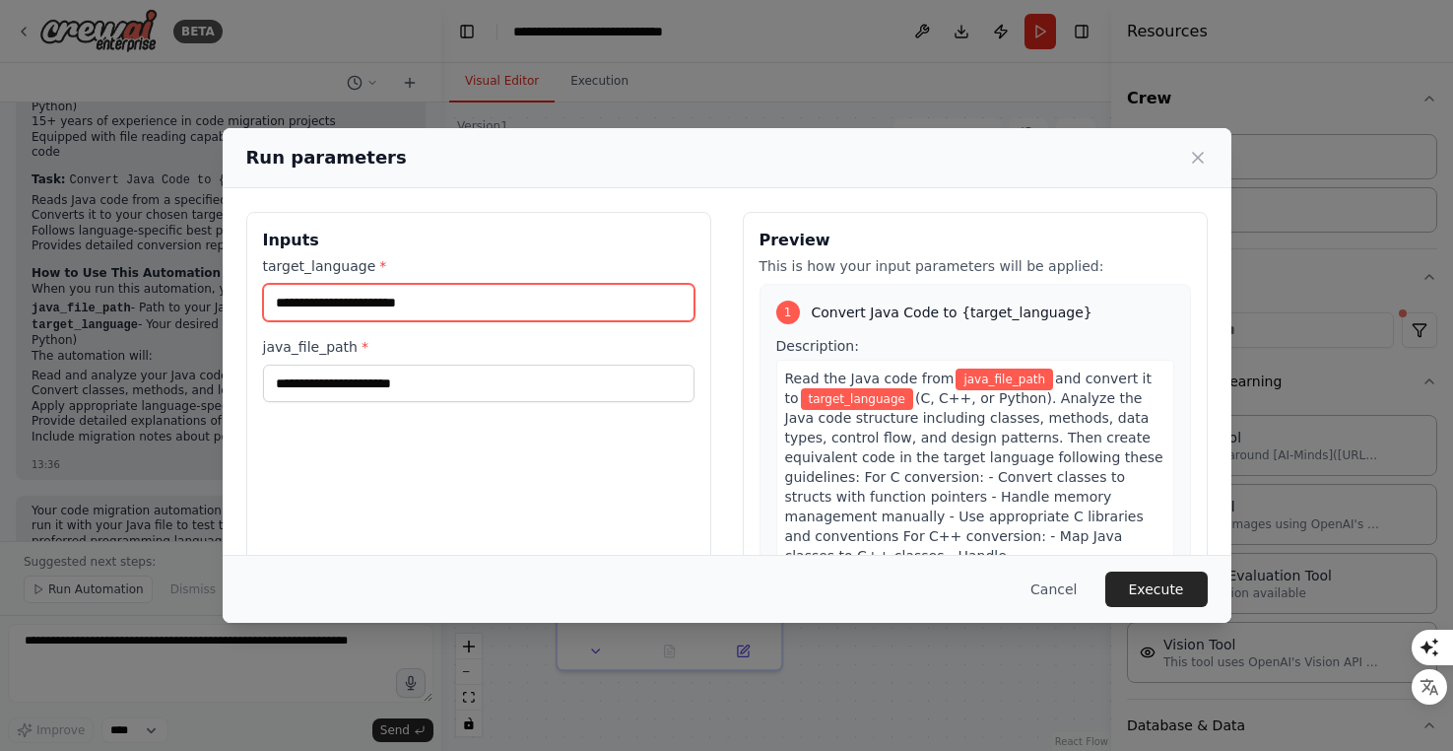
click at [344, 309] on input "target_language *" at bounding box center [479, 302] width 432 height 37
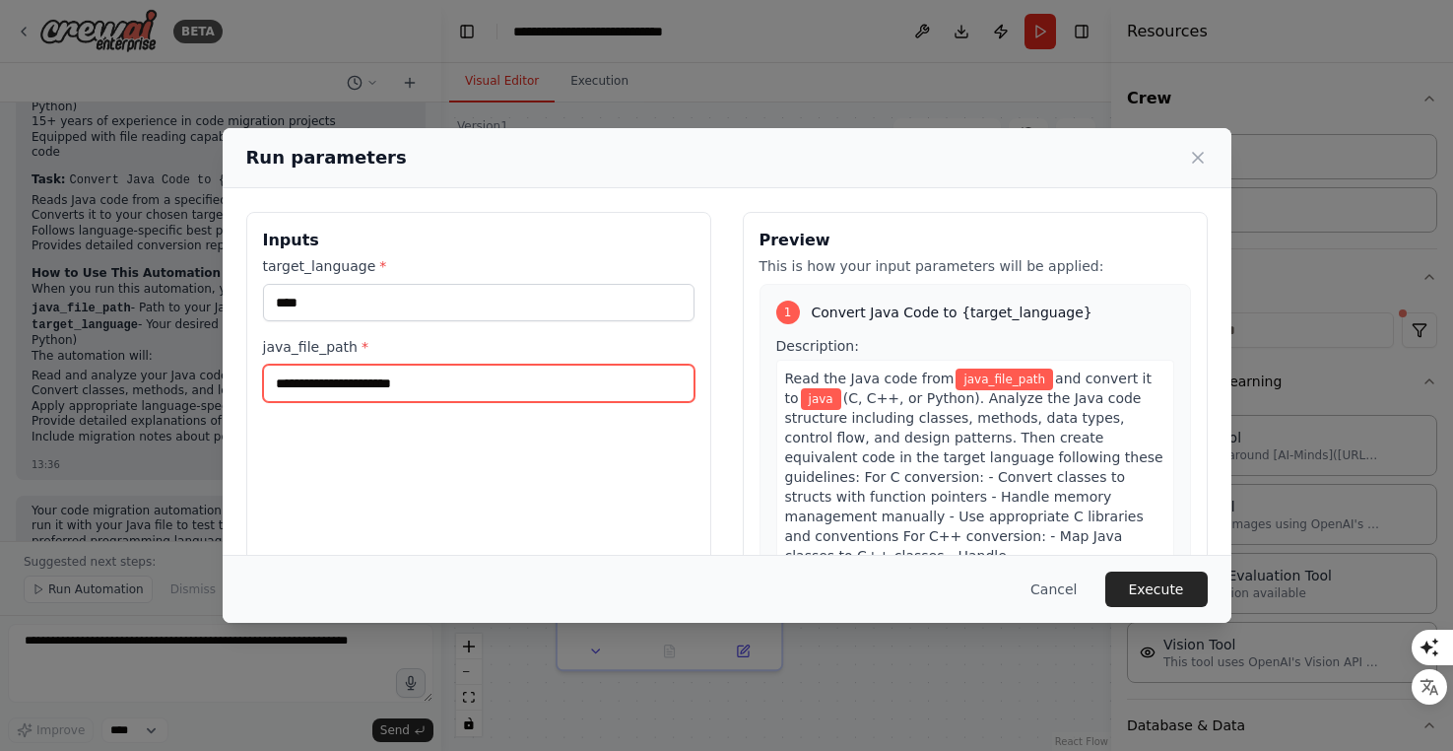
click at [350, 381] on input "java_file_path *" at bounding box center [479, 383] width 432 height 37
click at [369, 390] on input "java_file_path *" at bounding box center [479, 383] width 432 height 37
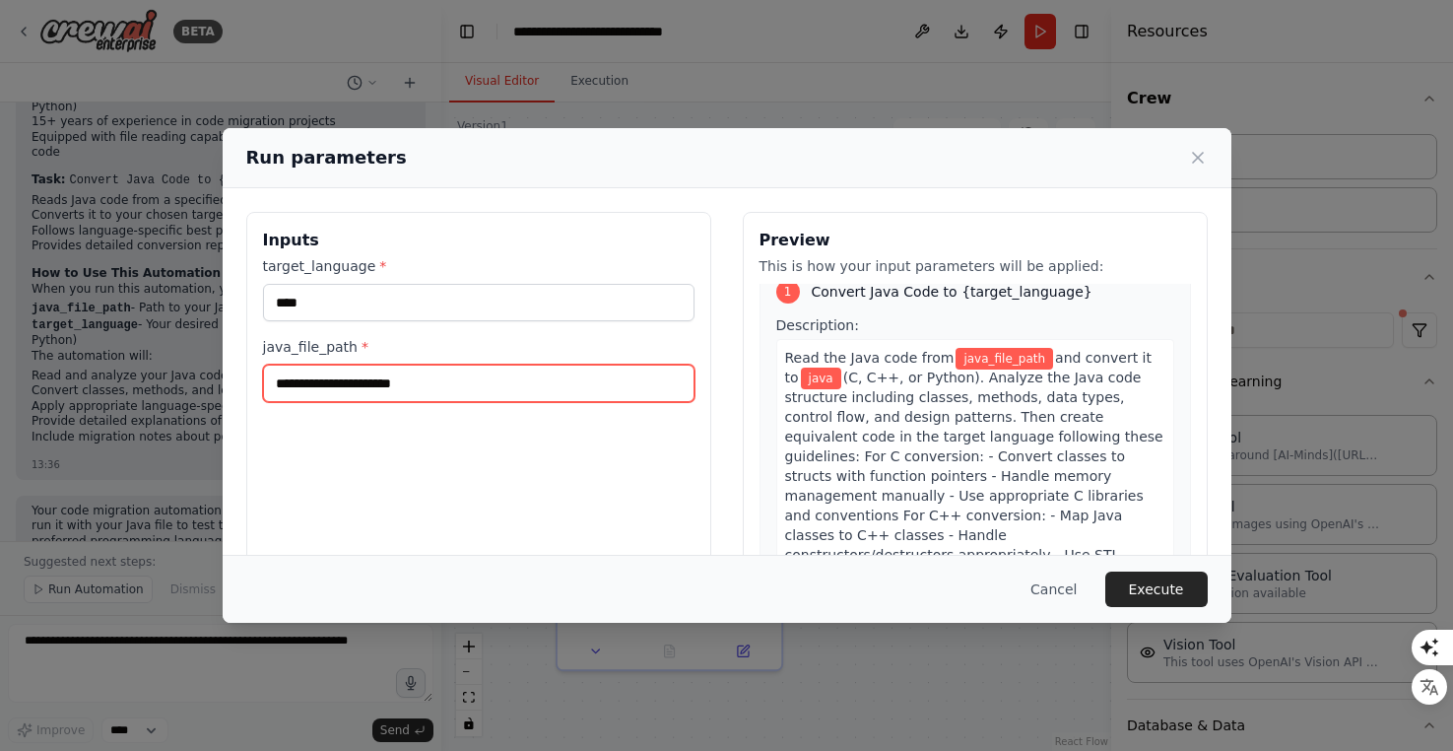
scroll to position [26, 0]
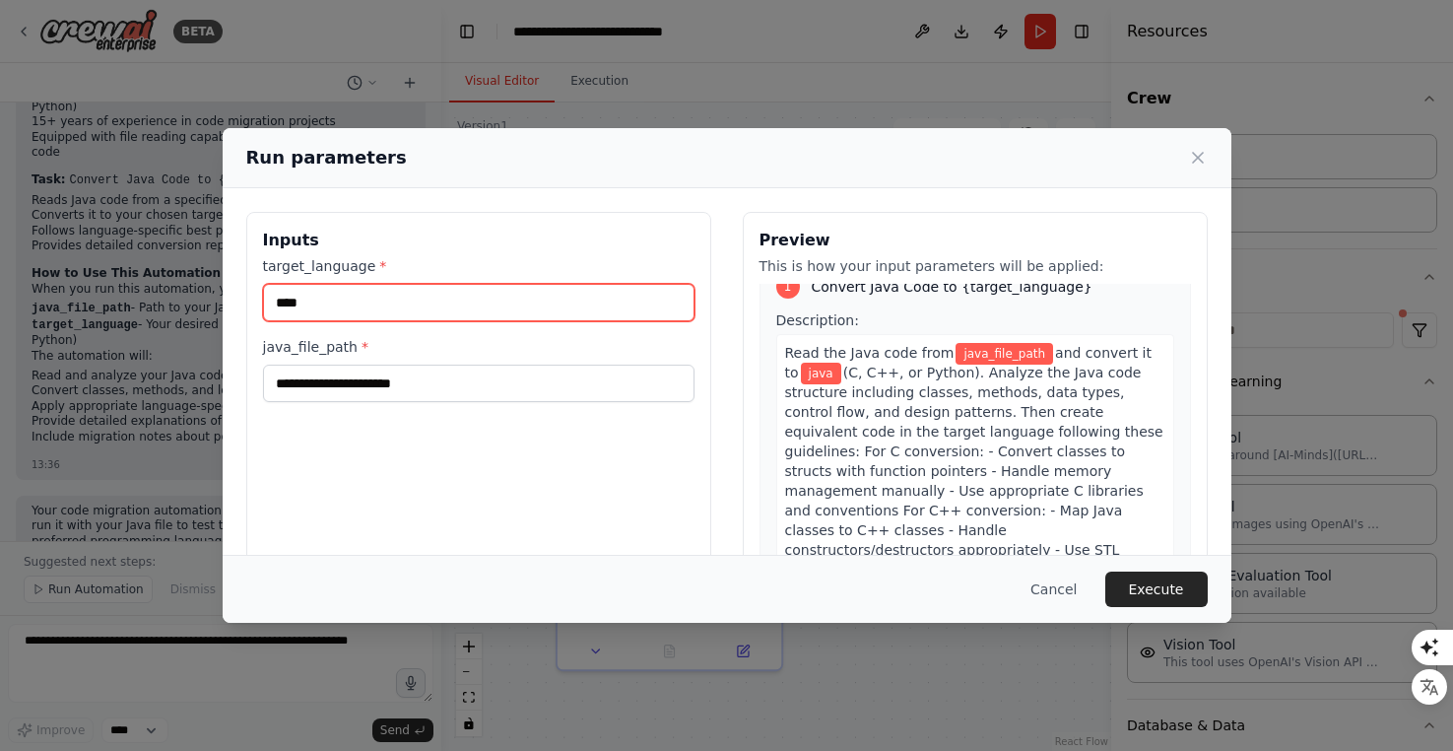
click at [373, 312] on input "****" at bounding box center [479, 302] width 432 height 37
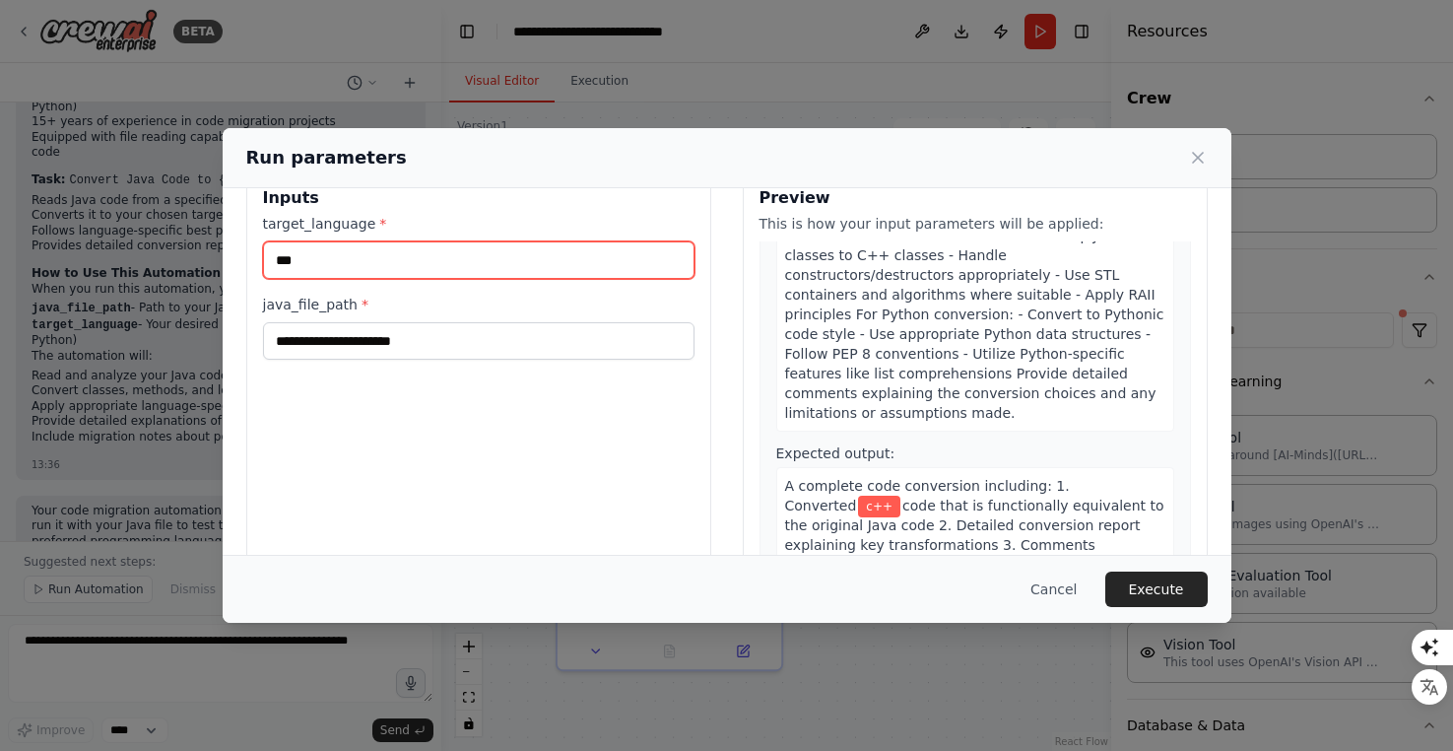
scroll to position [0, 0]
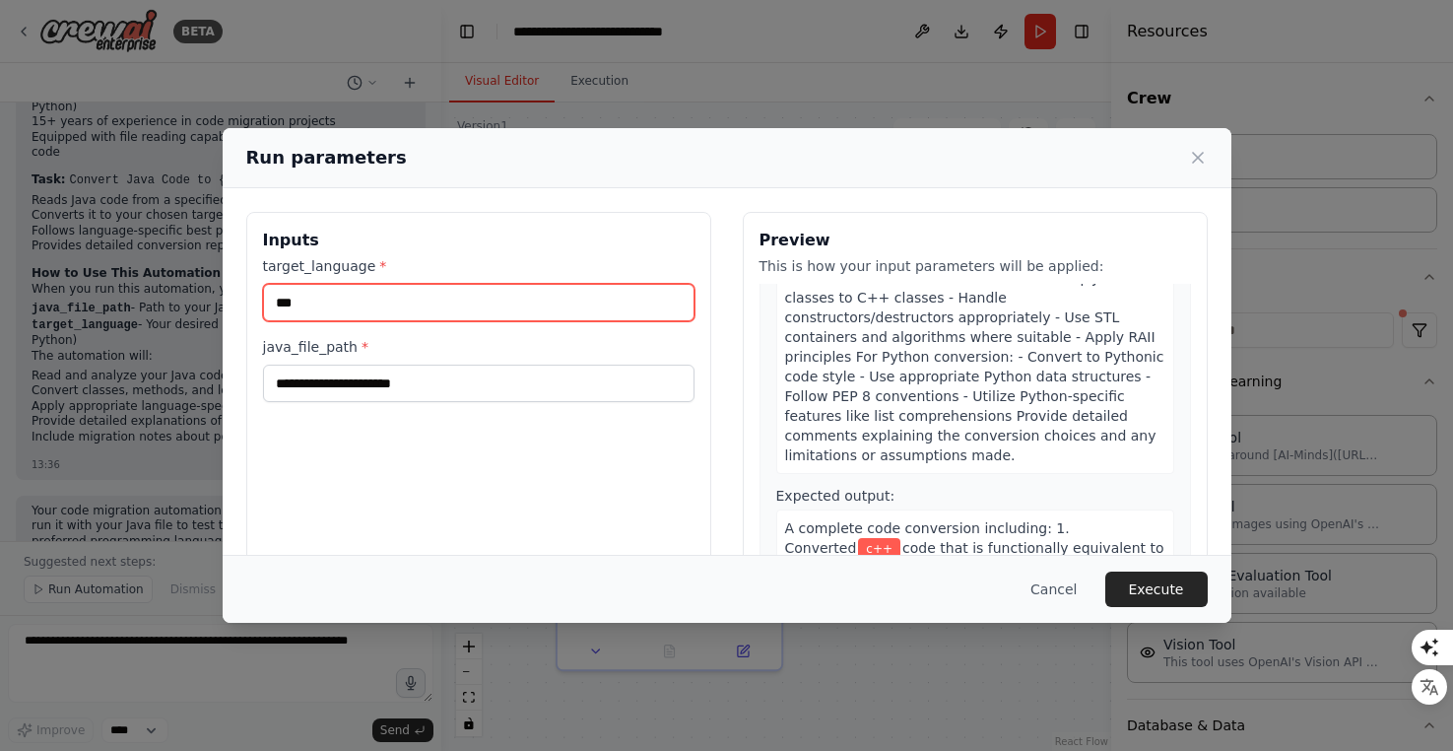
type input "***"
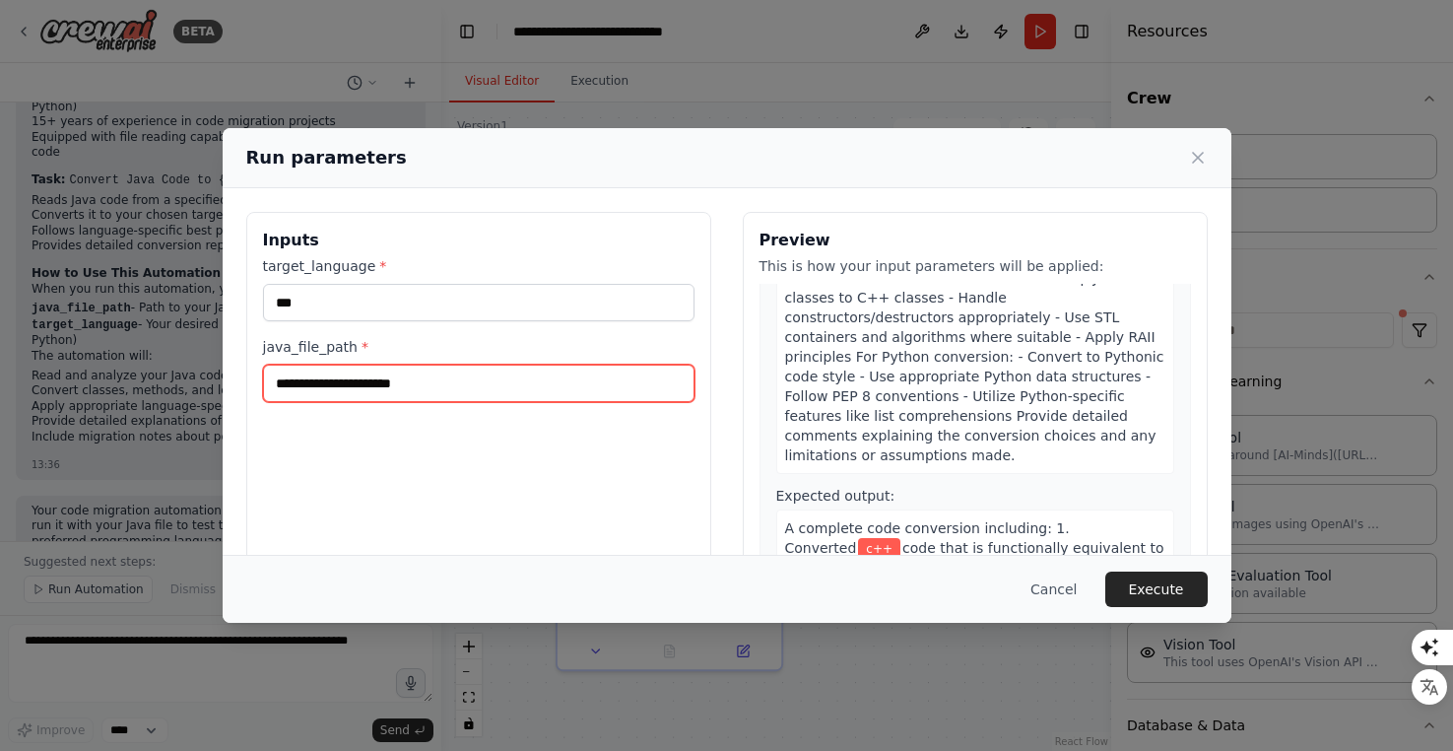
click at [369, 383] on input "java_file_path *" at bounding box center [479, 383] width 432 height 37
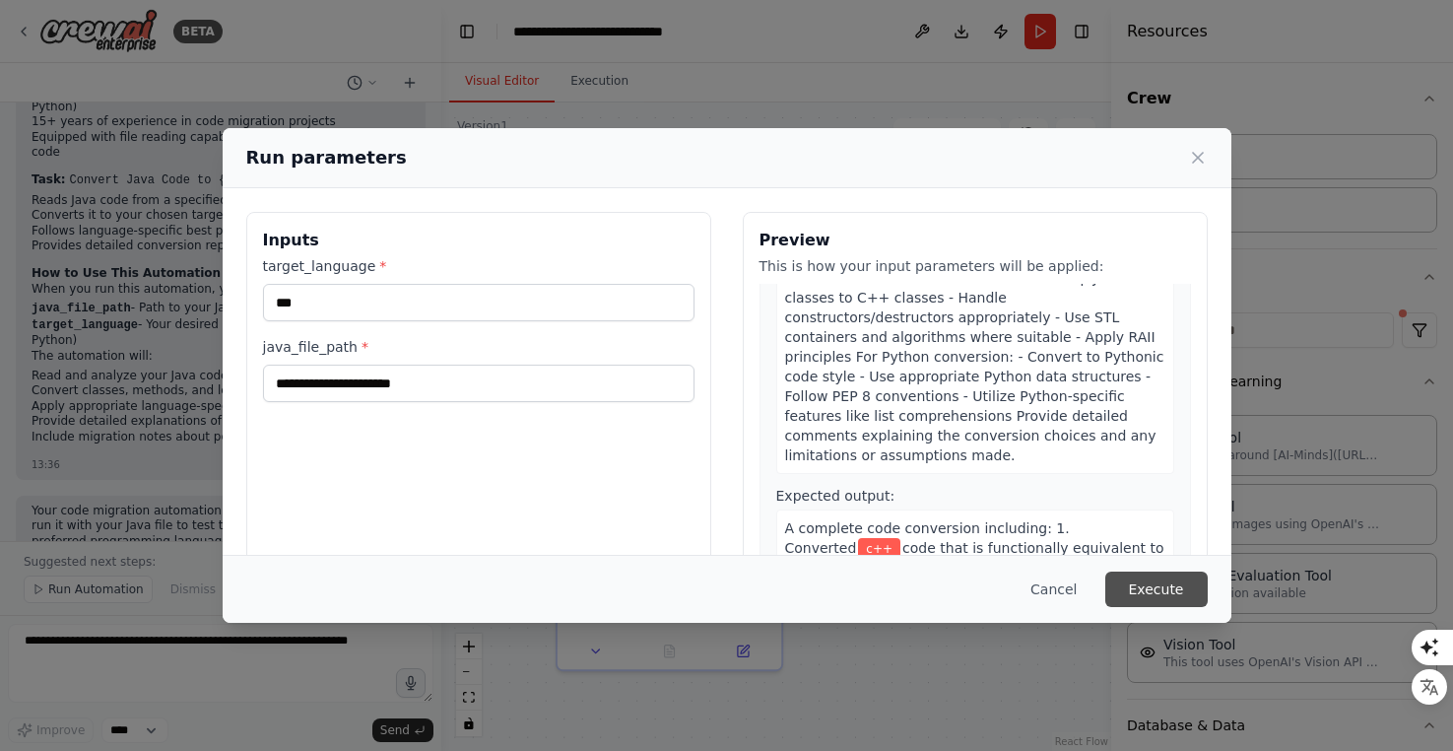
click at [1147, 594] on button "Execute" at bounding box center [1156, 588] width 102 height 35
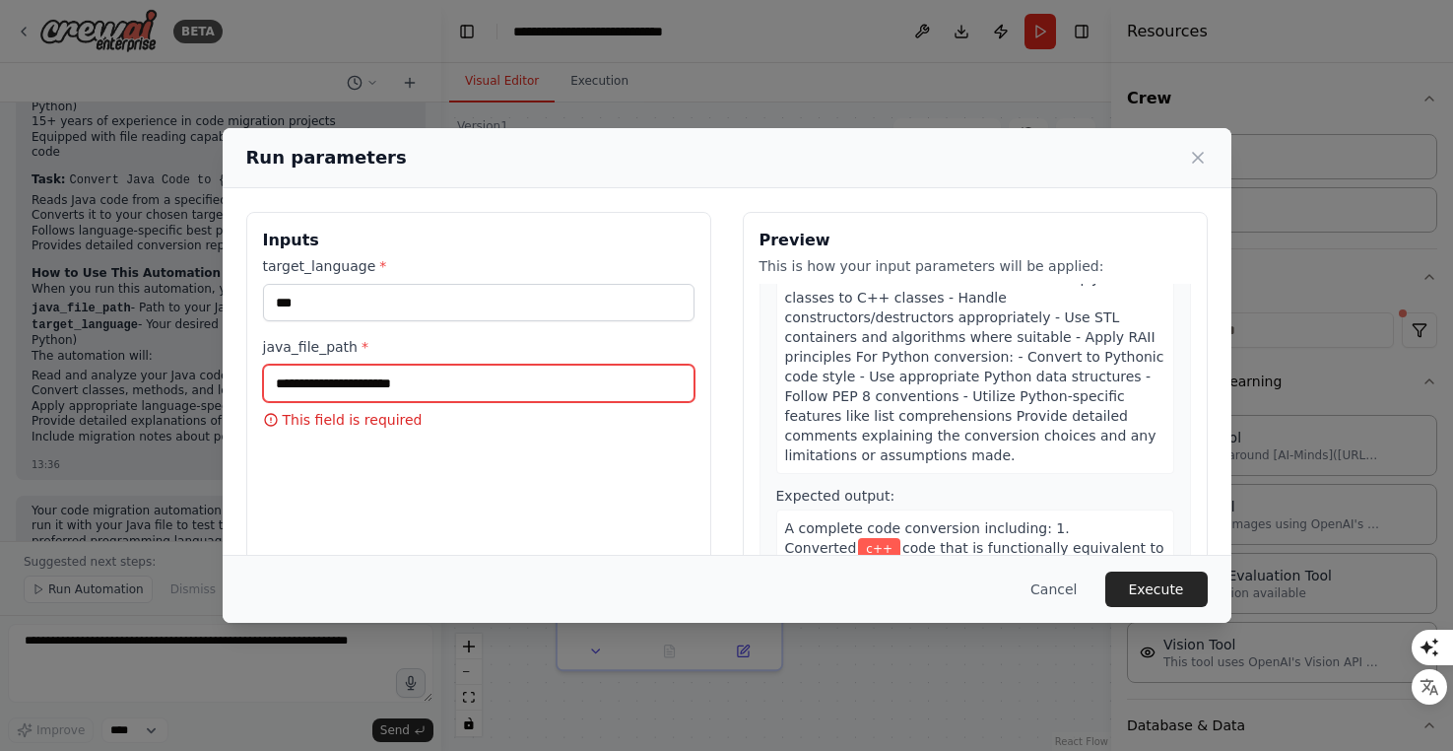
click at [378, 380] on input "java_file_path *" at bounding box center [479, 383] width 432 height 37
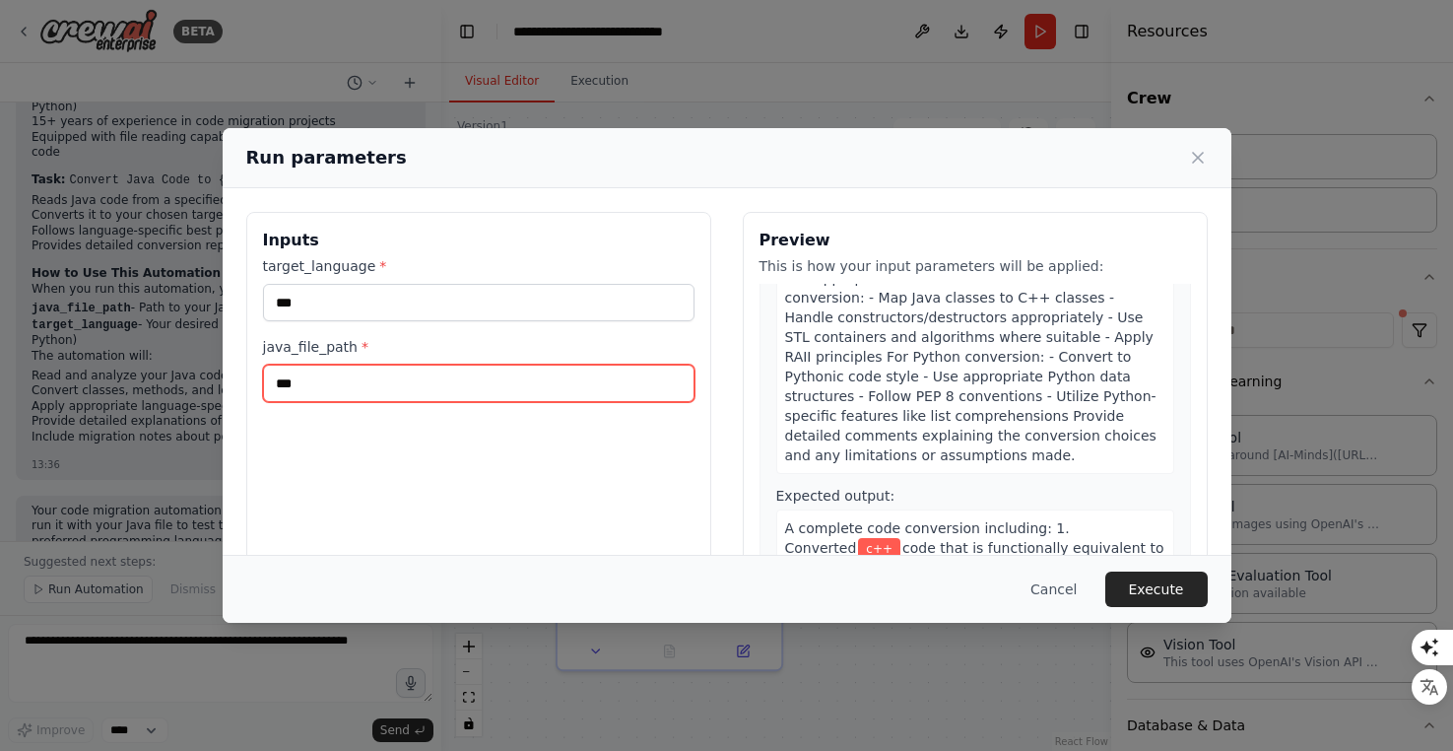
type input "****"
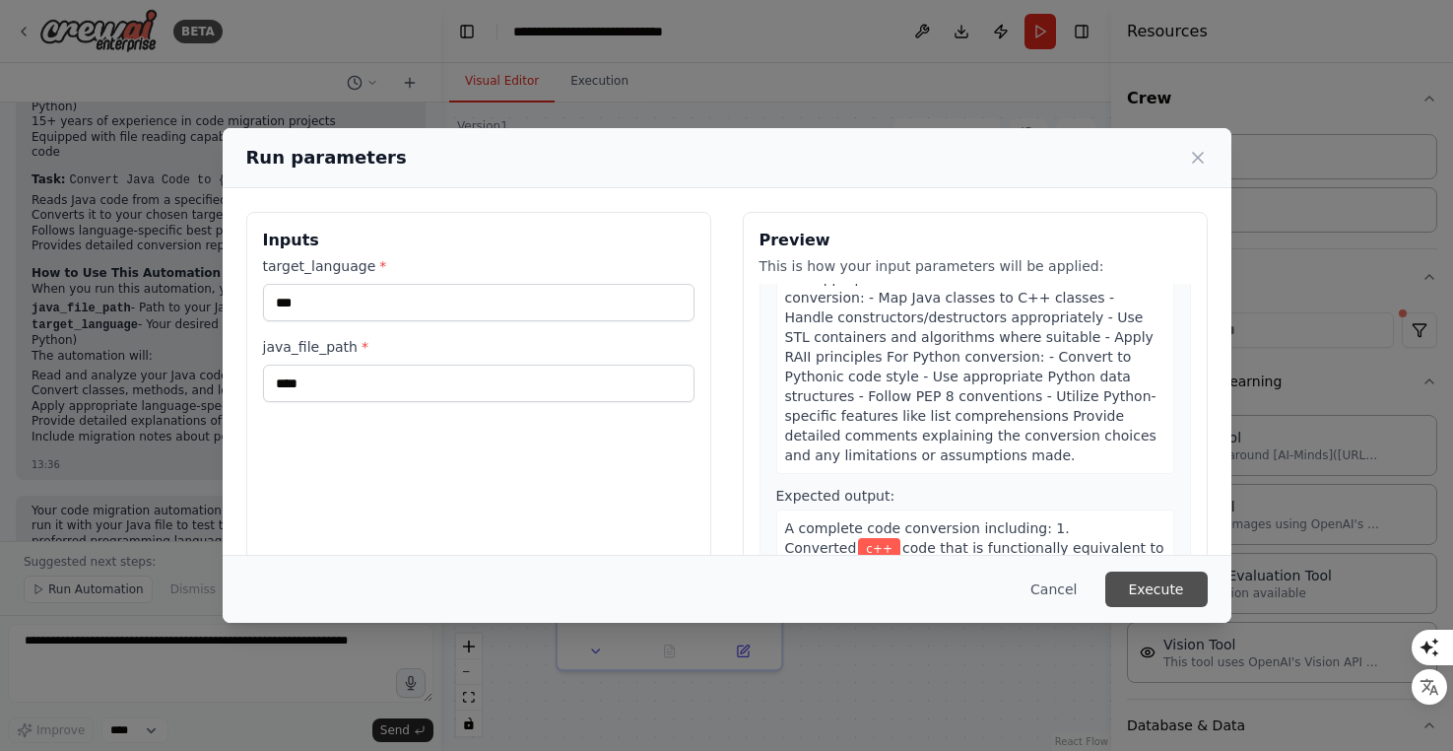
click at [1122, 593] on button "Execute" at bounding box center [1156, 588] width 102 height 35
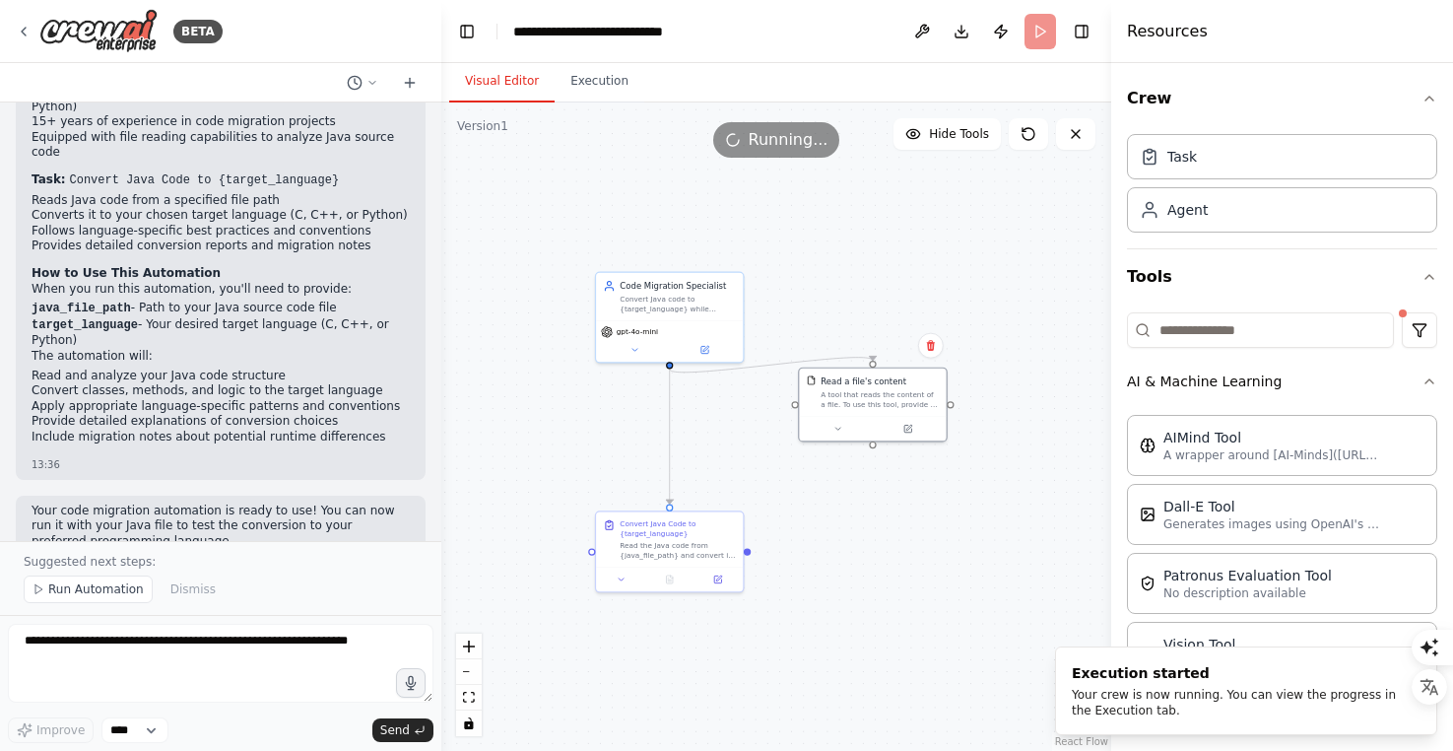
drag, startPoint x: 715, startPoint y: 485, endPoint x: 840, endPoint y: 441, distance: 132.4
click at [840, 441] on div ".deletable-edge-delete-btn { width: 20px; height: 20px; border: 0px solid #ffff…" at bounding box center [776, 426] width 670 height 648
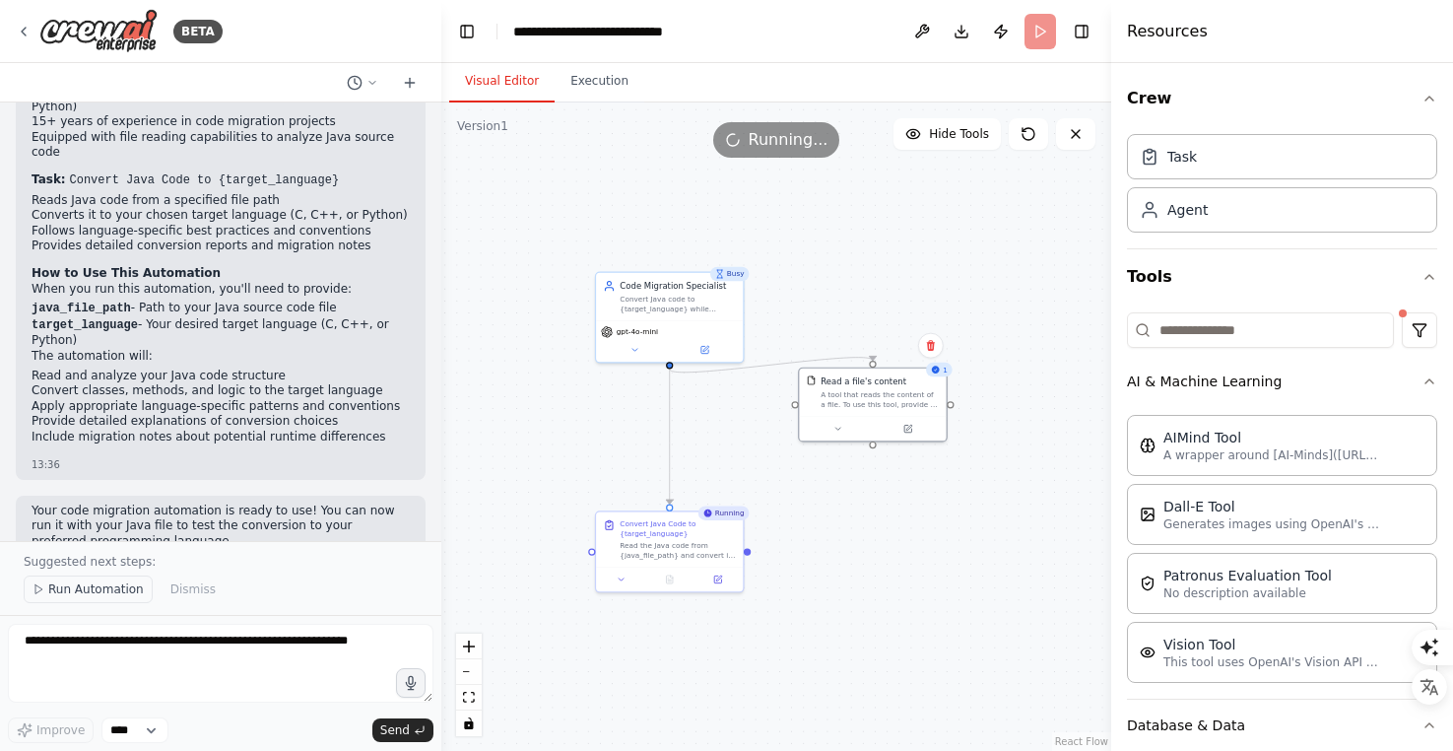
click at [83, 585] on span "Run Automation" at bounding box center [96, 589] width 96 height 16
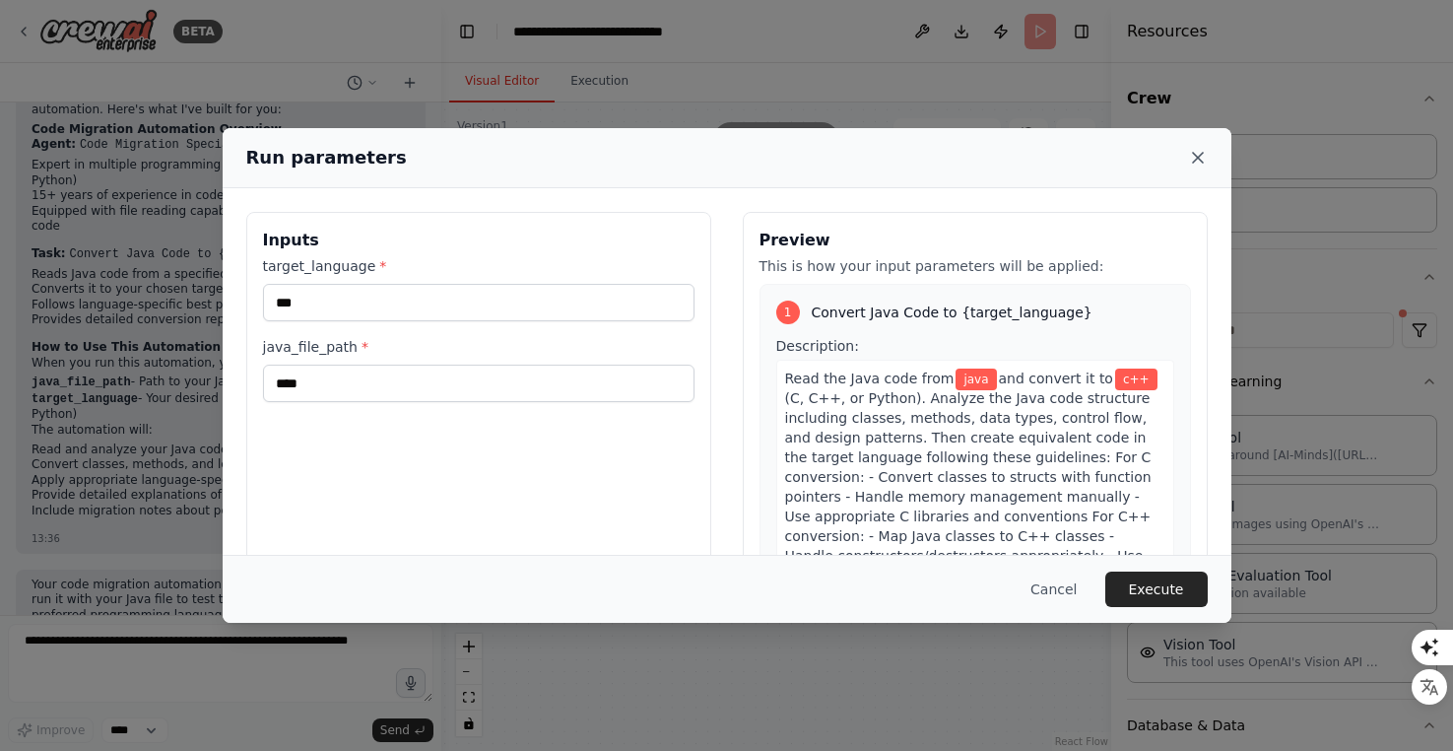
click at [1204, 158] on icon at bounding box center [1198, 158] width 20 height 20
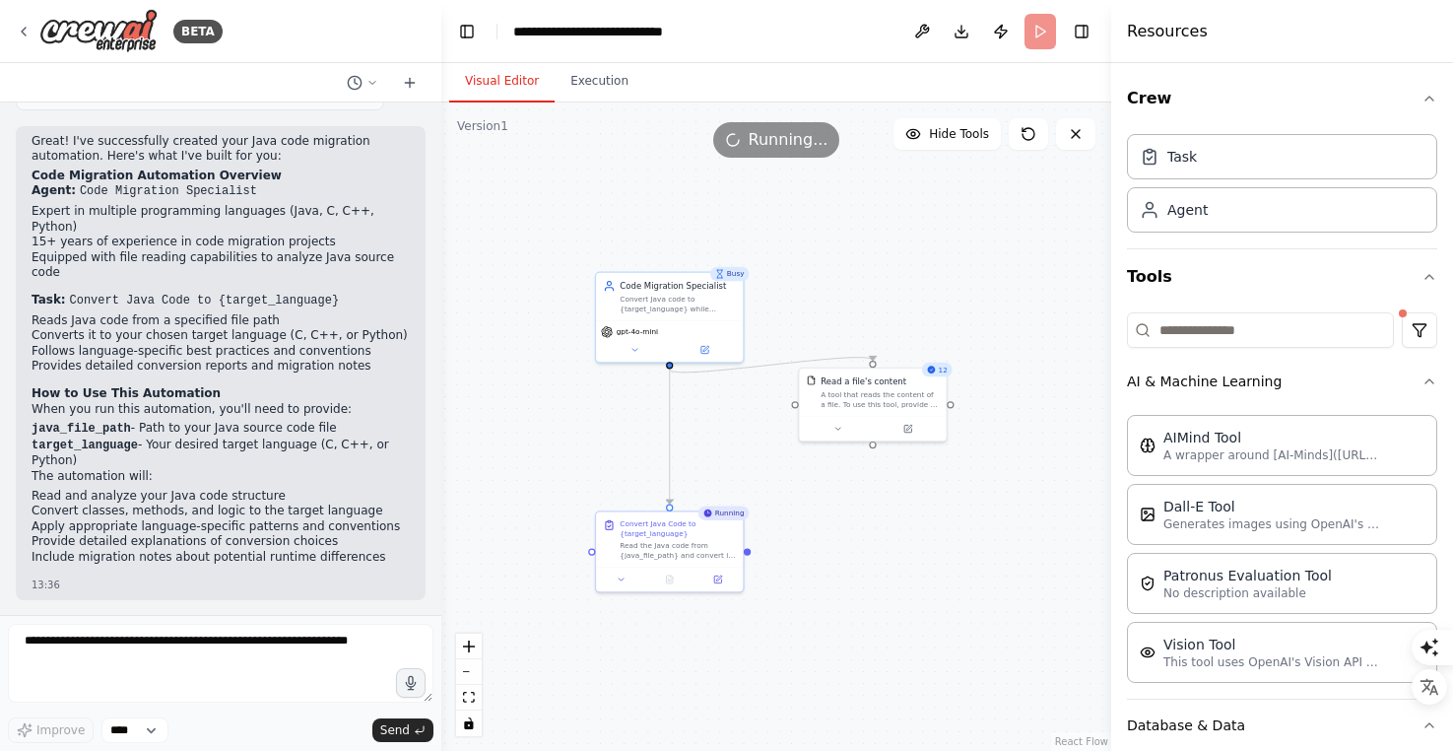
scroll to position [1184, 0]
click at [372, 78] on icon at bounding box center [373, 83] width 12 height 12
click at [333, 217] on div at bounding box center [220, 375] width 441 height 751
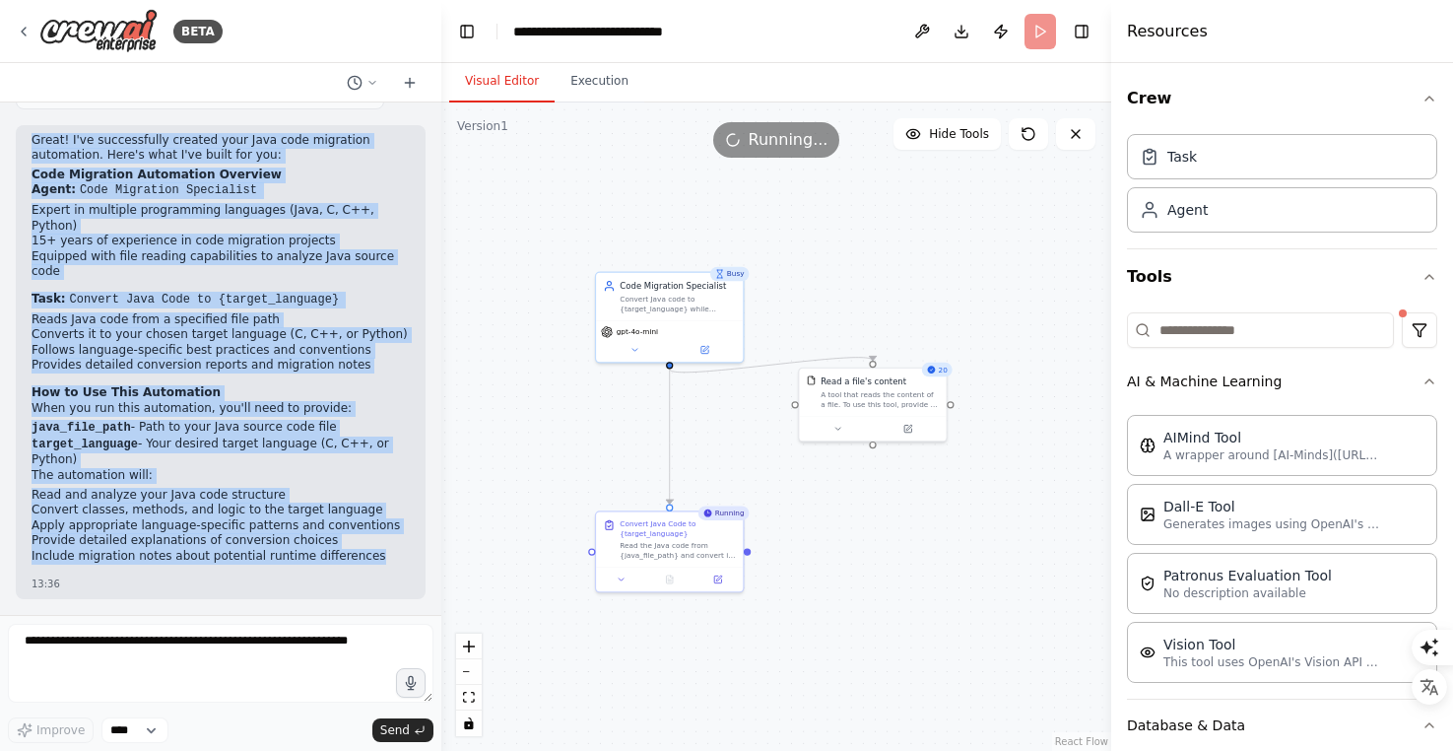
drag, startPoint x: 32, startPoint y: 118, endPoint x: 368, endPoint y: 502, distance: 510.4
click at [368, 502] on div "Great! I've successfully created your Java code migration automation. Here's wh…" at bounding box center [221, 349] width 378 height 432
click at [368, 549] on li "Include migration notes about potential runtime differences" at bounding box center [221, 557] width 378 height 16
drag, startPoint x: 368, startPoint y: 503, endPoint x: 30, endPoint y: 122, distance: 510.2
click at [30, 125] on div "Great! I've successfully created your Java code migration automation. Here's wh…" at bounding box center [221, 362] width 410 height 474
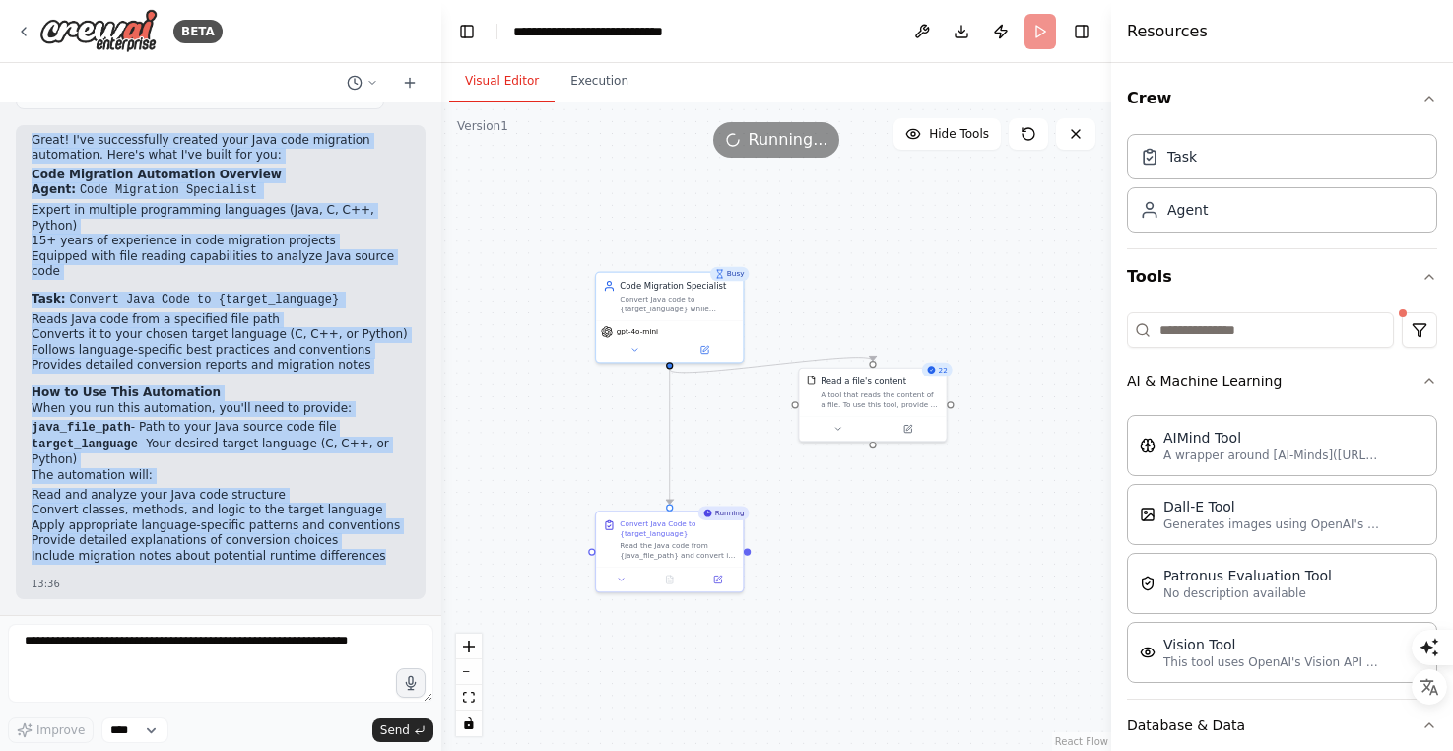
click at [82, 203] on li "Expert in multiple programming languages (Java, C, C++, Python)" at bounding box center [221, 218] width 378 height 31
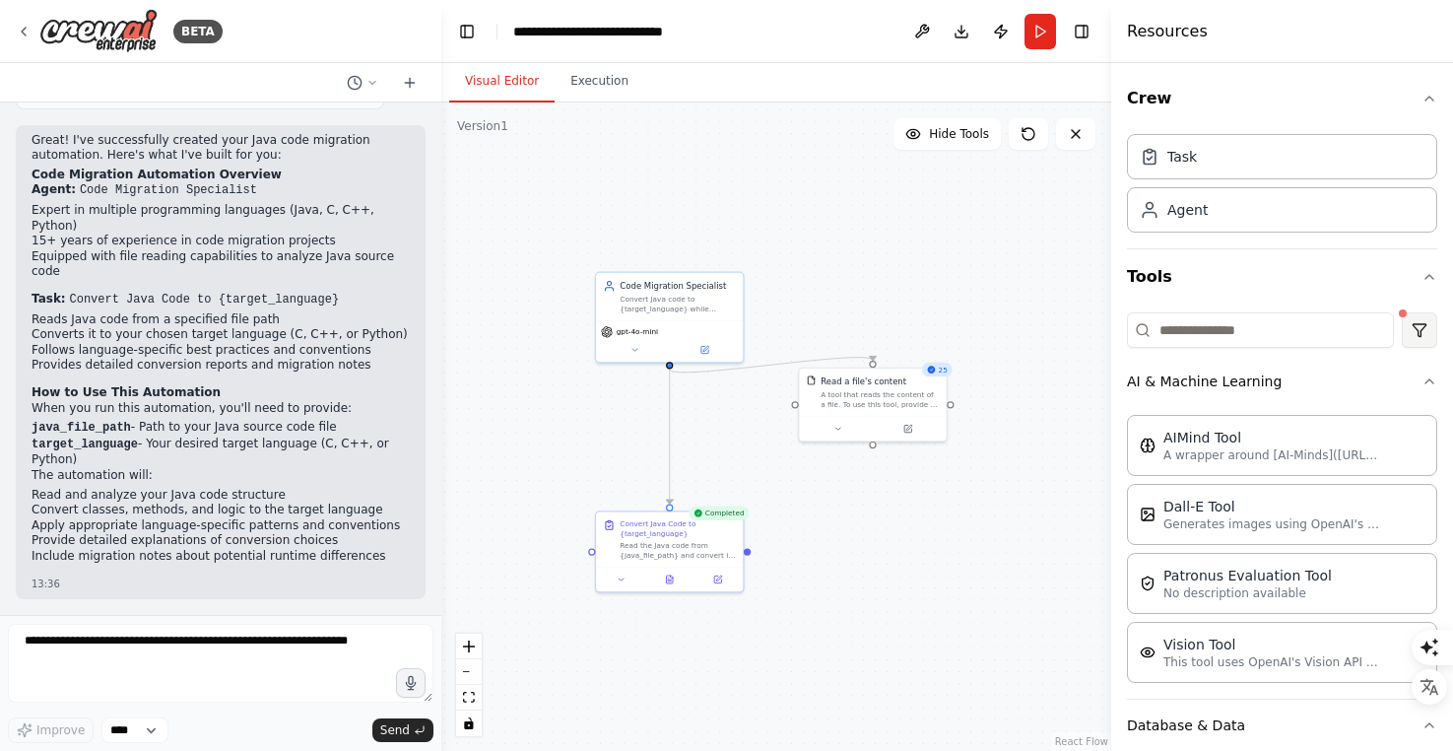
click at [1424, 331] on html "BETA Hello! I'm the CrewAI assistant. What kind of automation do you want to bu…" at bounding box center [726, 751] width 1453 height 1502
click at [1344, 437] on div "Integrations" at bounding box center [1342, 445] width 179 height 32
click at [1275, 336] on input at bounding box center [1260, 329] width 267 height 35
click at [1433, 285] on button "Tools" at bounding box center [1282, 276] width 310 height 55
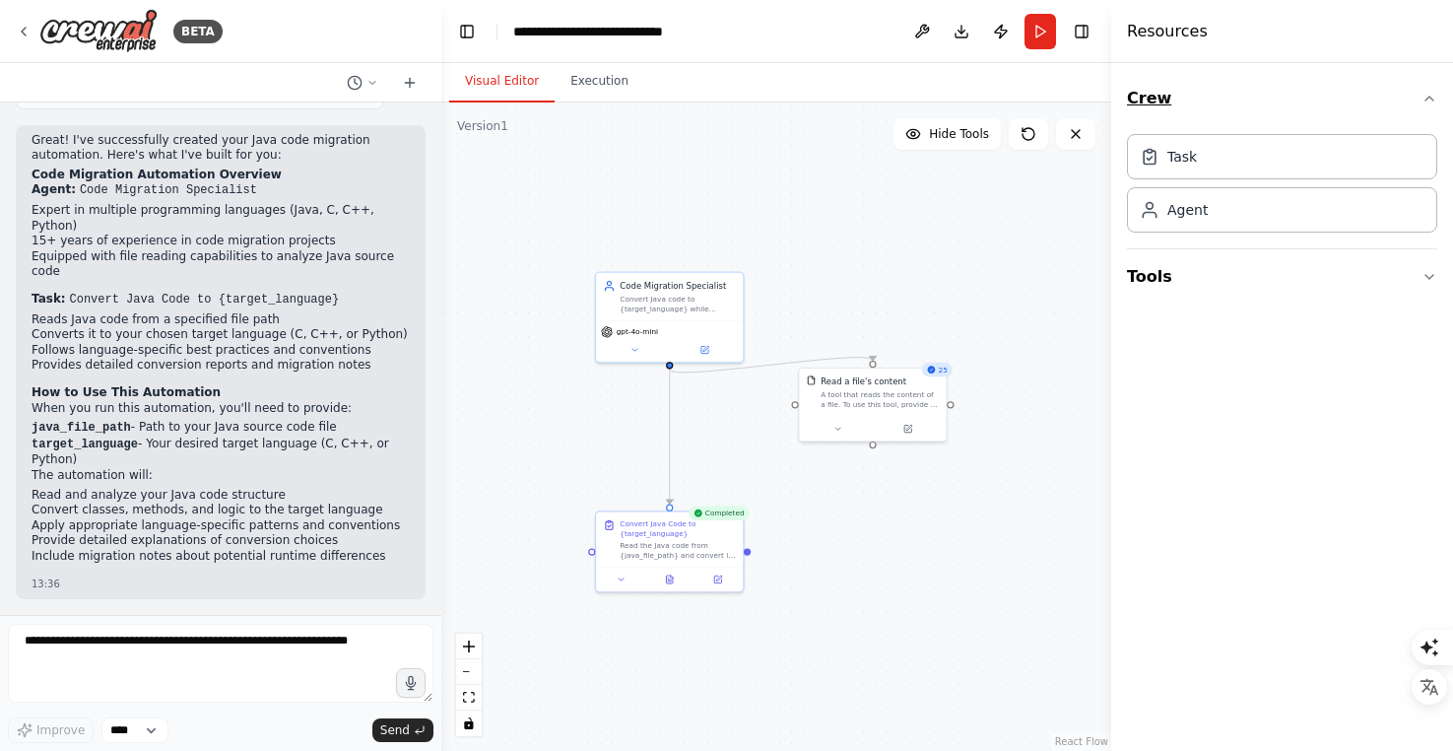
click at [1420, 103] on button "Crew" at bounding box center [1282, 98] width 310 height 55
click at [1413, 155] on button "Tools" at bounding box center [1282, 154] width 310 height 55
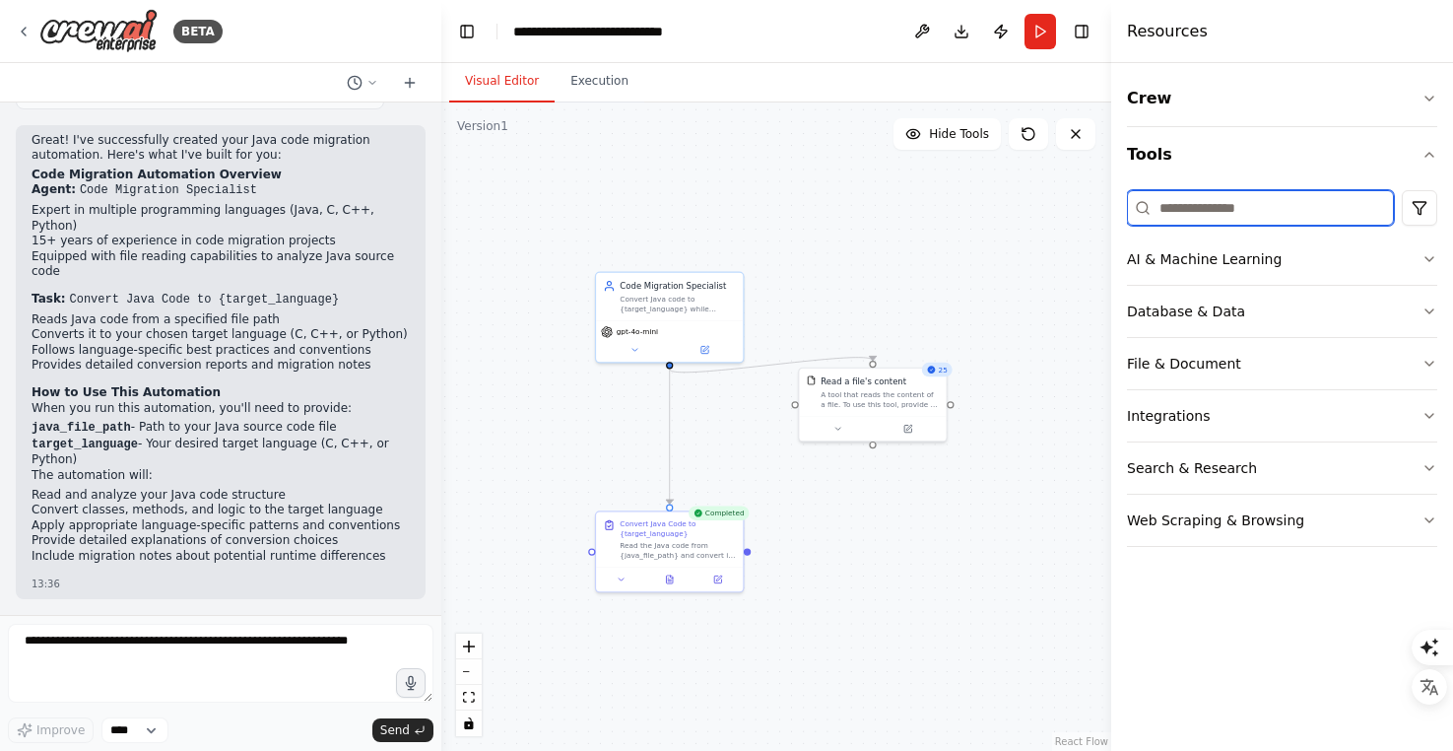
click at [1340, 213] on input at bounding box center [1260, 207] width 267 height 35
click at [1313, 155] on button "Tools" at bounding box center [1282, 154] width 310 height 55
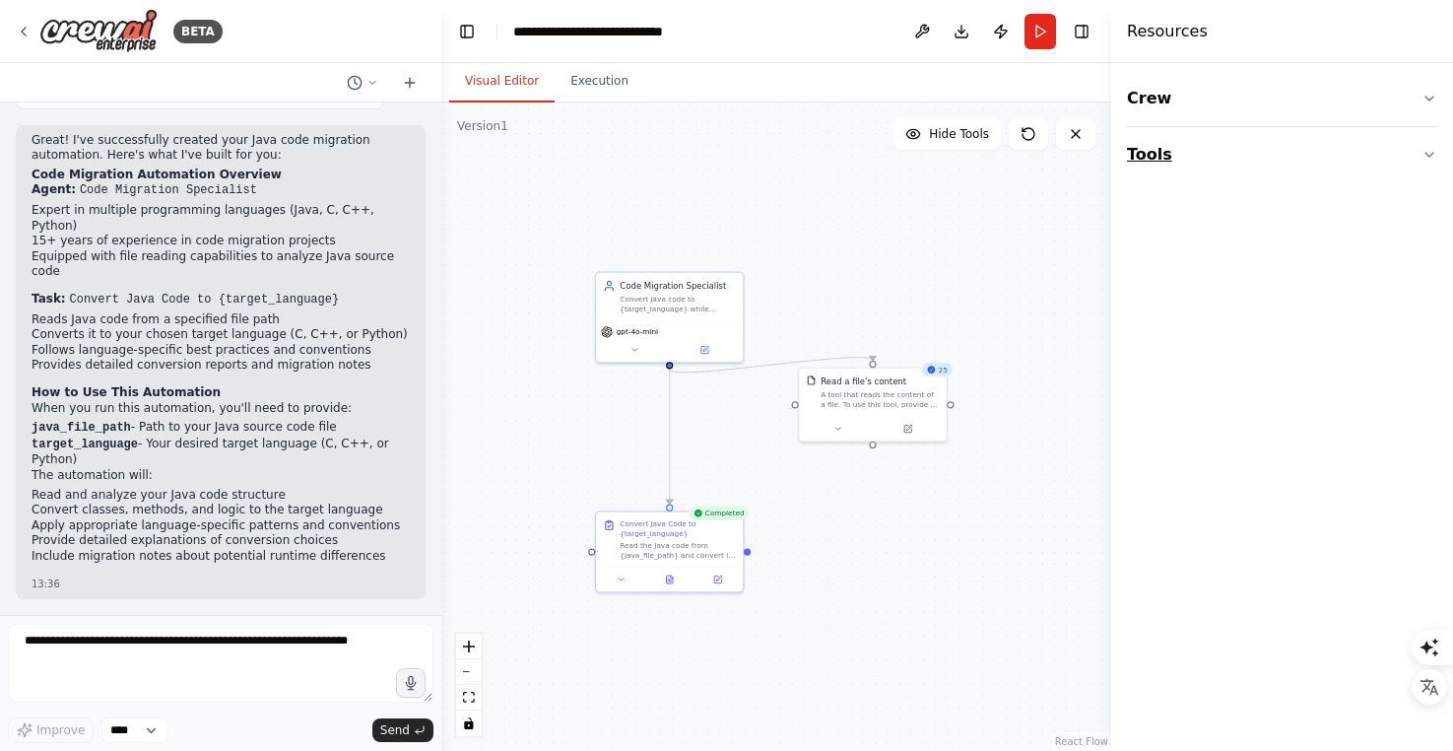
click at [1424, 150] on icon "button" at bounding box center [1430, 155] width 16 height 16
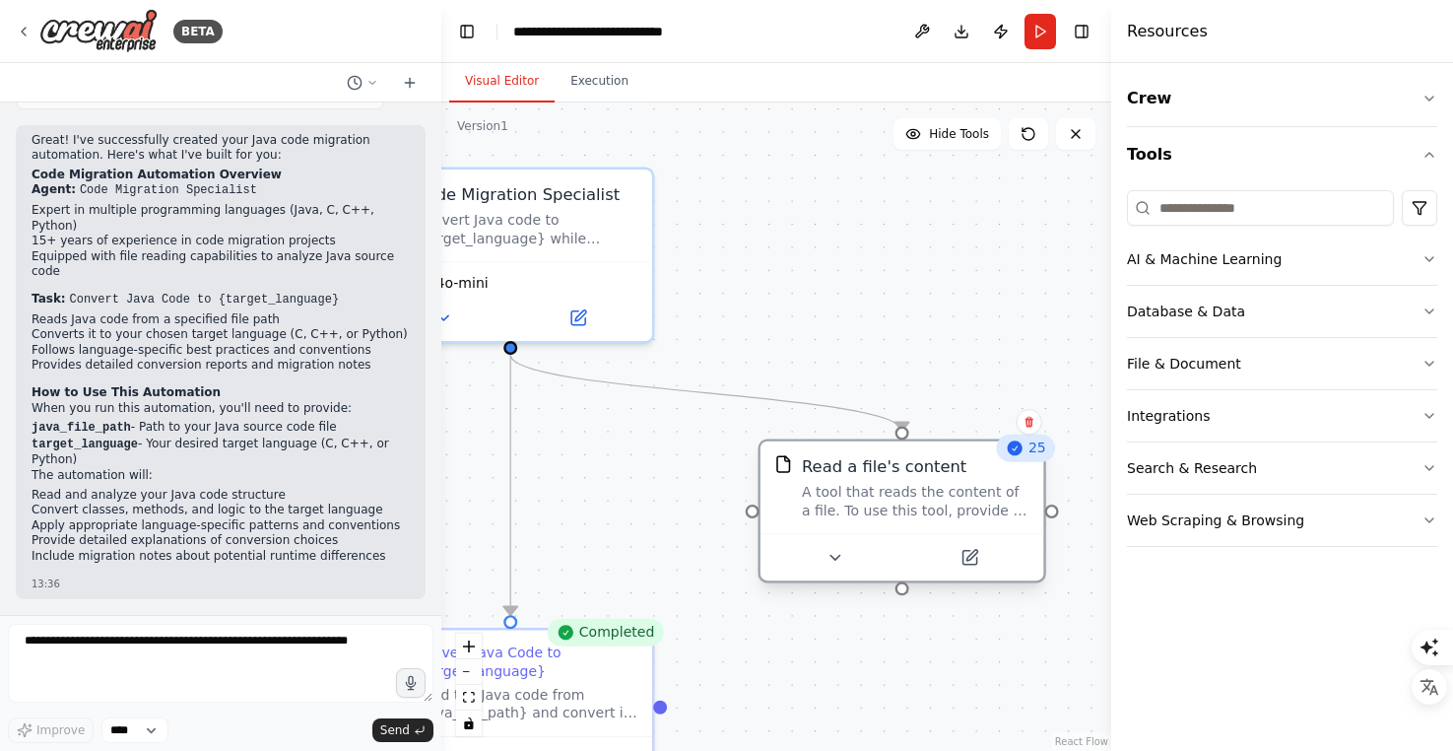
drag, startPoint x: 796, startPoint y: 394, endPoint x: 800, endPoint y: 481, distance: 86.8
click at [800, 481] on div "Read a file's content A tool that reads the content of a file. To use this tool…" at bounding box center [901, 487] width 255 height 64
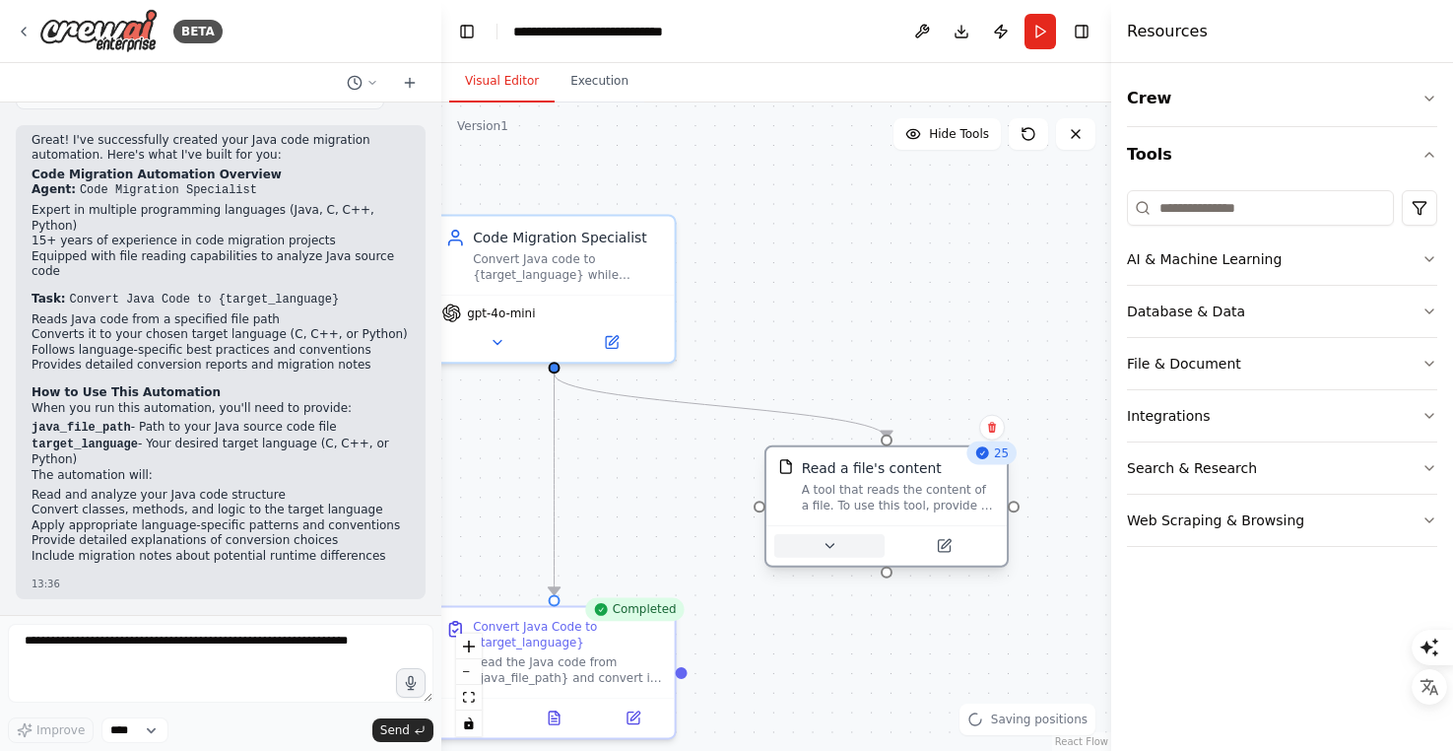
click at [832, 551] on icon at bounding box center [830, 546] width 16 height 16
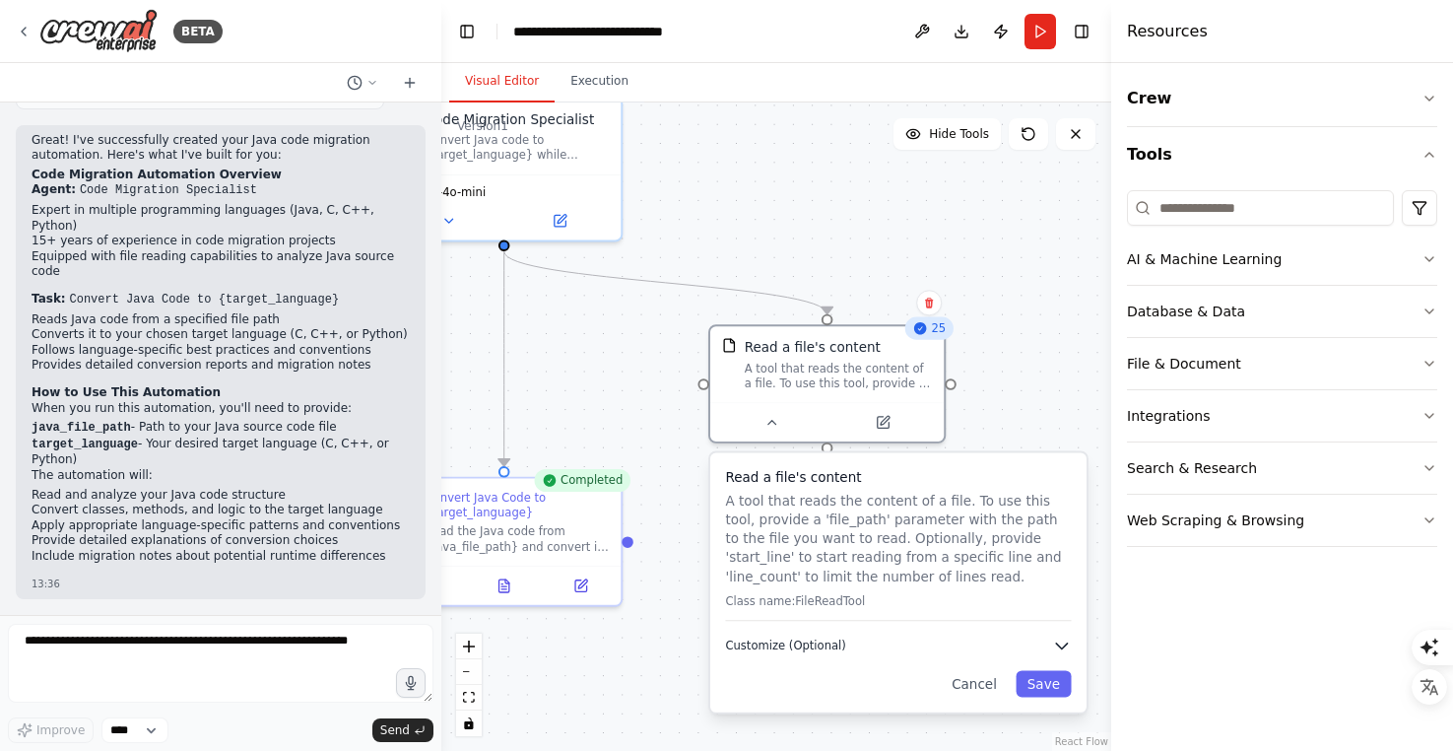
click at [876, 649] on button "Customize (Optional)" at bounding box center [898, 645] width 346 height 19
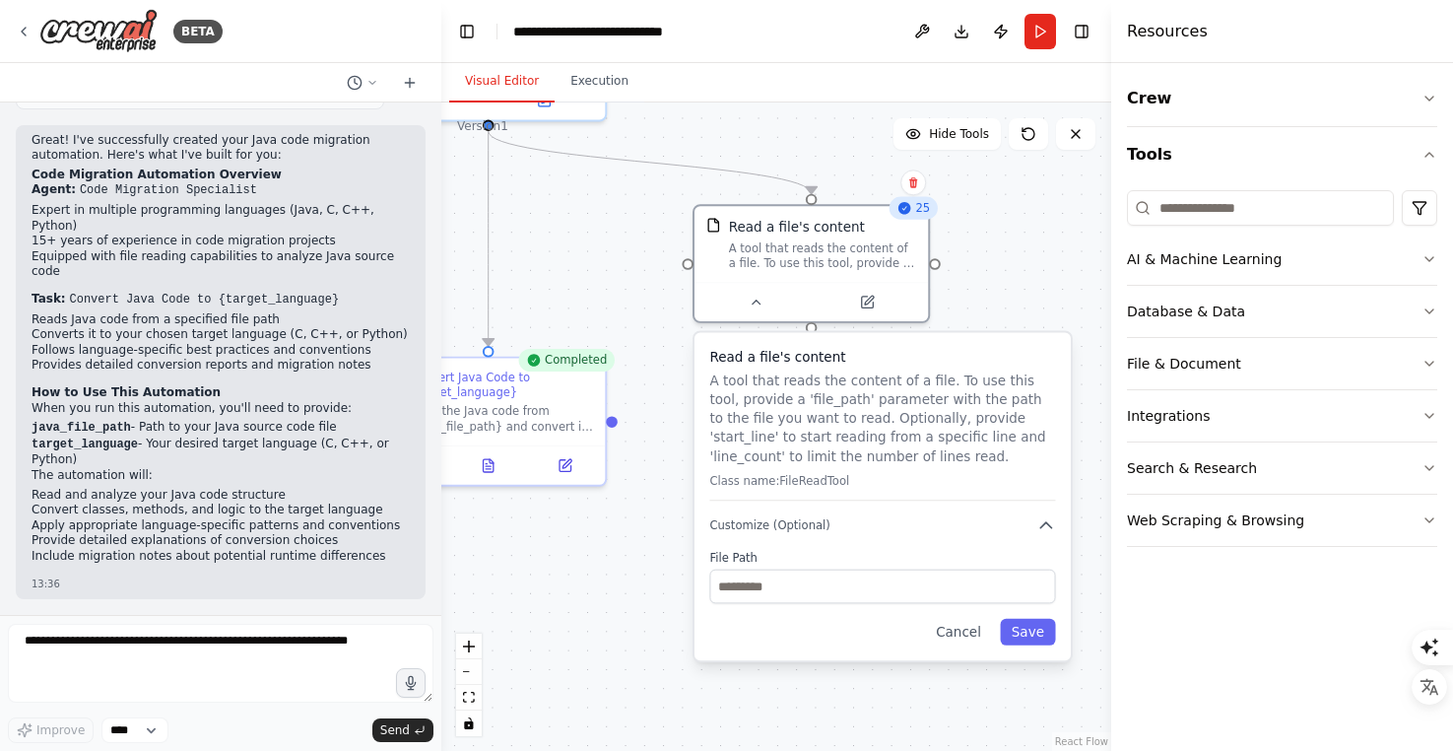
drag, startPoint x: 656, startPoint y: 455, endPoint x: 631, endPoint y: 227, distance: 230.0
click at [631, 227] on div ".deletable-edge-delete-btn { width: 20px; height: 20px; border: 0px solid #ffff…" at bounding box center [776, 426] width 670 height 648
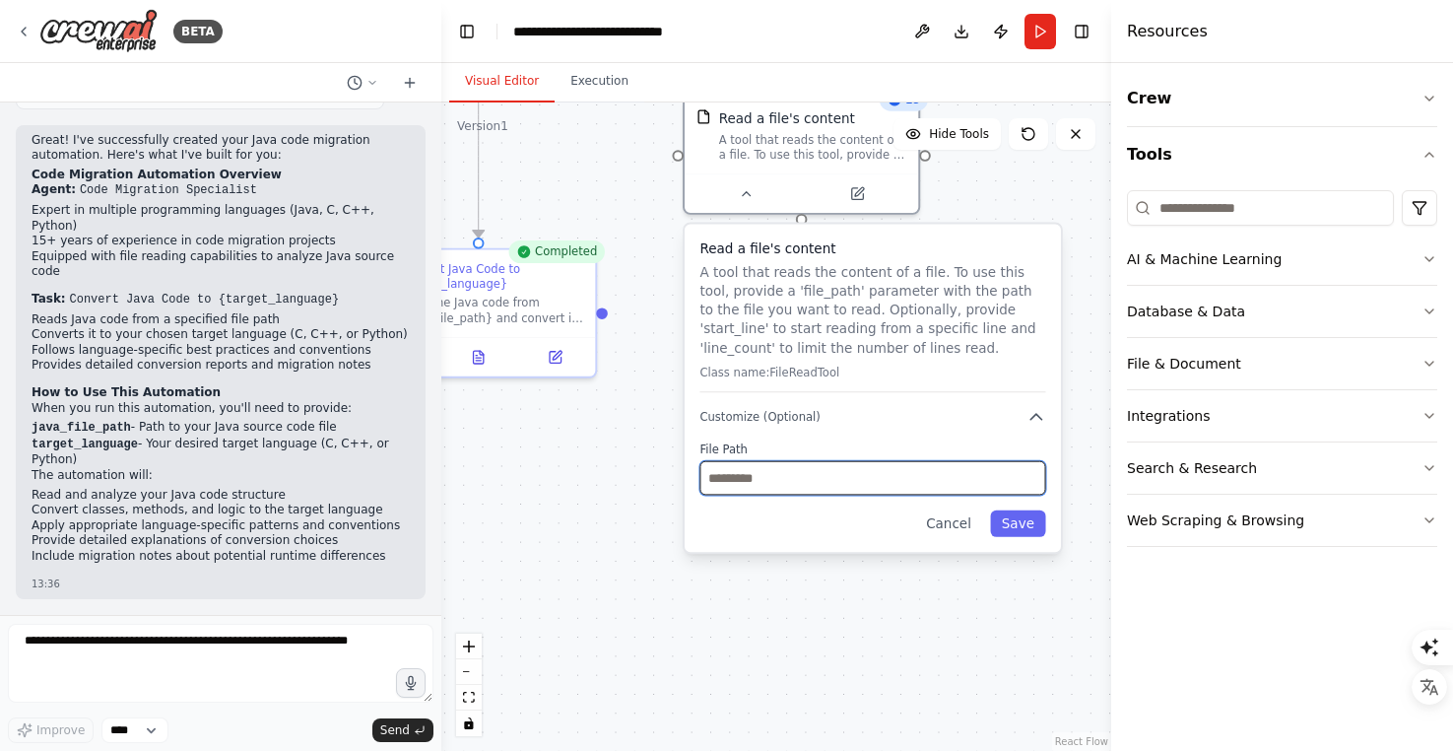
click at [775, 483] on input "text" at bounding box center [873, 478] width 346 height 34
click at [782, 442] on label "File Path" at bounding box center [873, 448] width 346 height 15
click at [799, 475] on input "text" at bounding box center [873, 478] width 346 height 34
click at [608, 448] on div ".deletable-edge-delete-btn { width: 20px; height: 20px; border: 0px solid #ffff…" at bounding box center [776, 426] width 670 height 648
click at [739, 484] on input "text" at bounding box center [873, 478] width 346 height 34
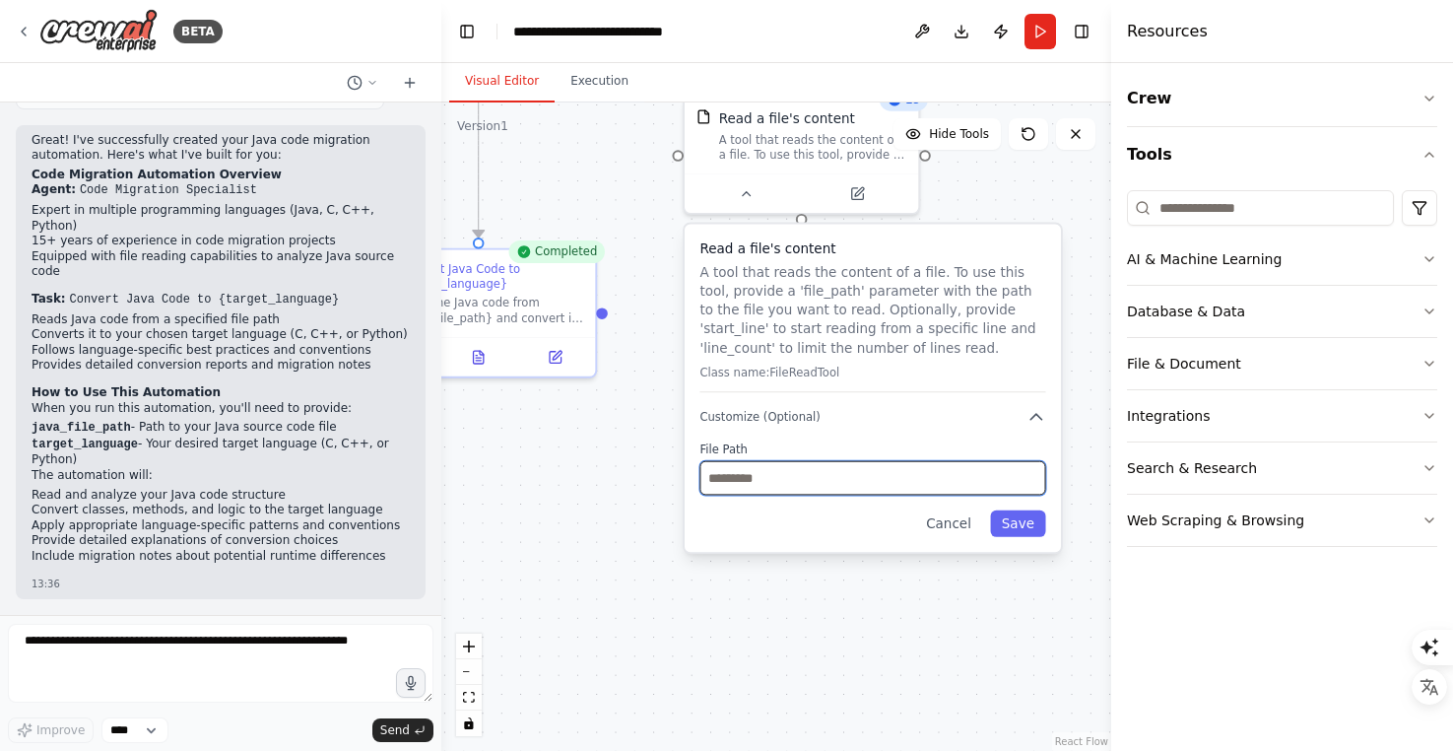
click at [897, 466] on input "text" at bounding box center [873, 478] width 346 height 34
click at [870, 441] on label "File Path" at bounding box center [873, 448] width 346 height 15
click at [924, 414] on button "Customize (Optional)" at bounding box center [873, 417] width 346 height 19
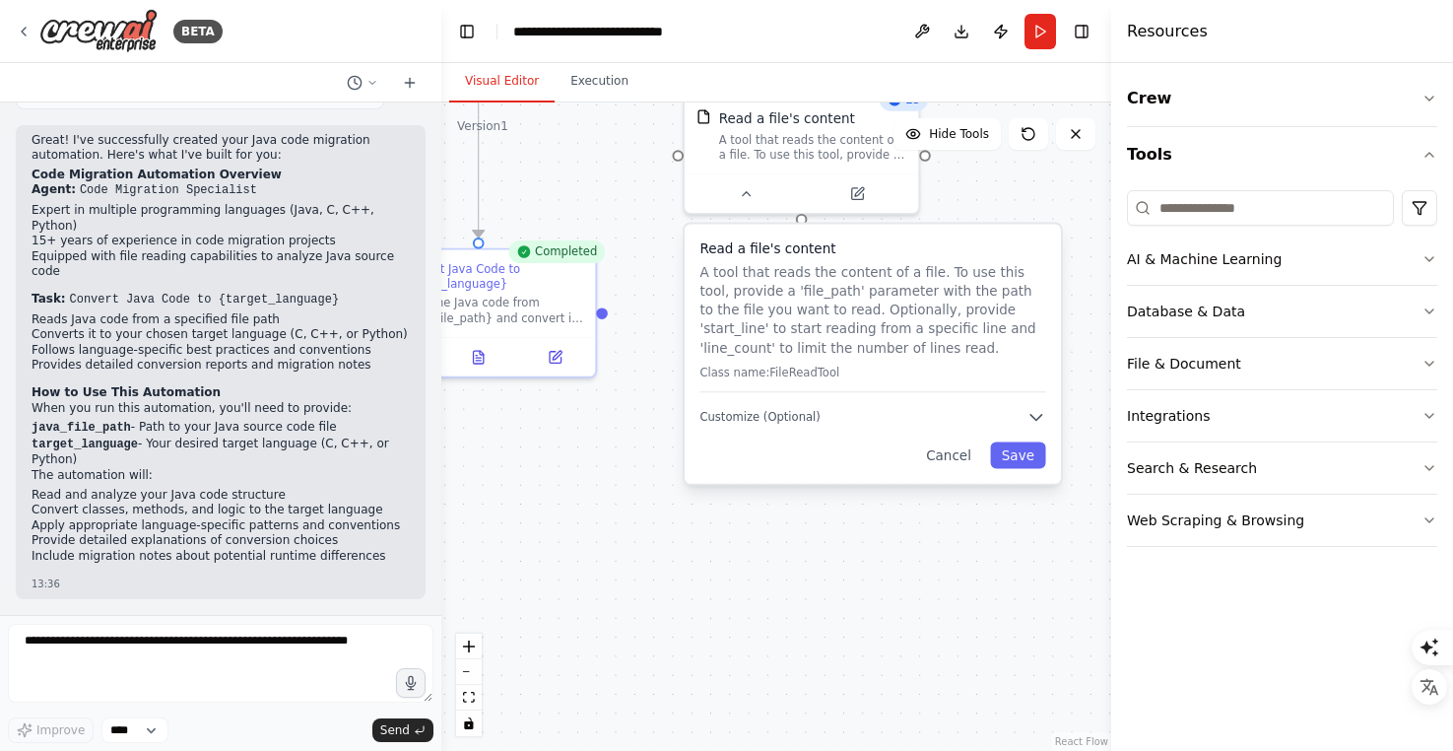
click at [621, 421] on div ".deletable-edge-delete-btn { width: 20px; height: 20px; border: 0px solid #ffff…" at bounding box center [776, 426] width 670 height 648
